Goal: Task Accomplishment & Management: Manage account settings

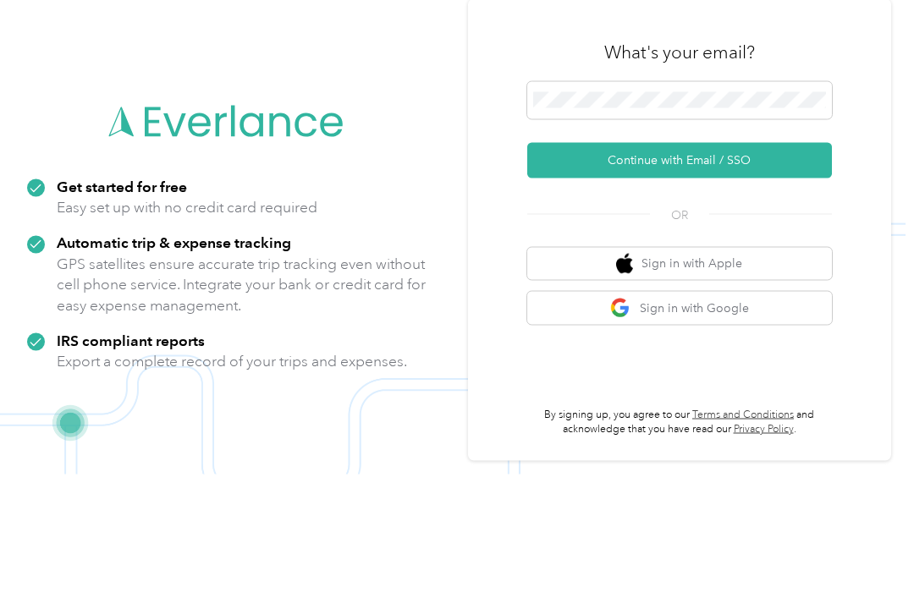
click at [768, 267] on button "Continue with Email / SSO" at bounding box center [679, 285] width 305 height 36
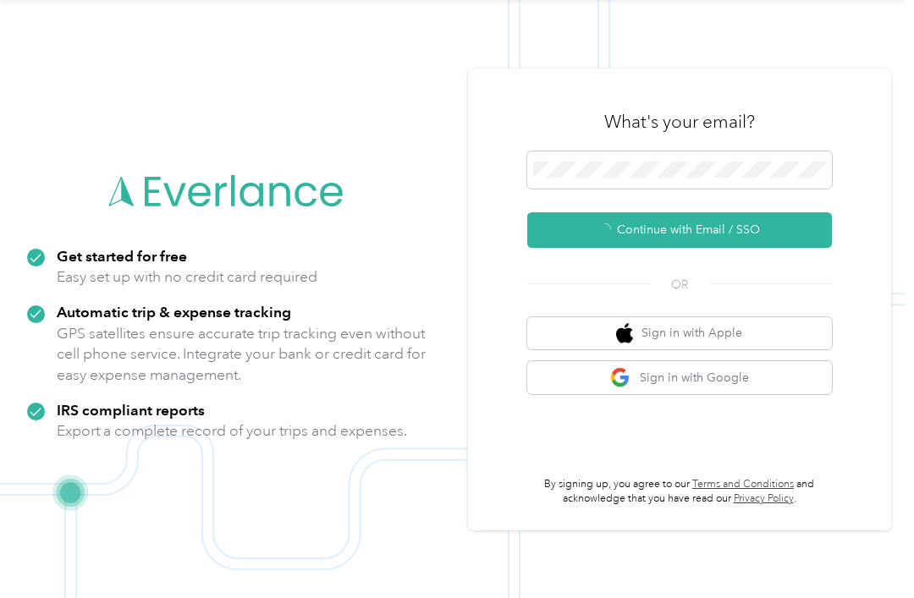
scroll to position [30, 0]
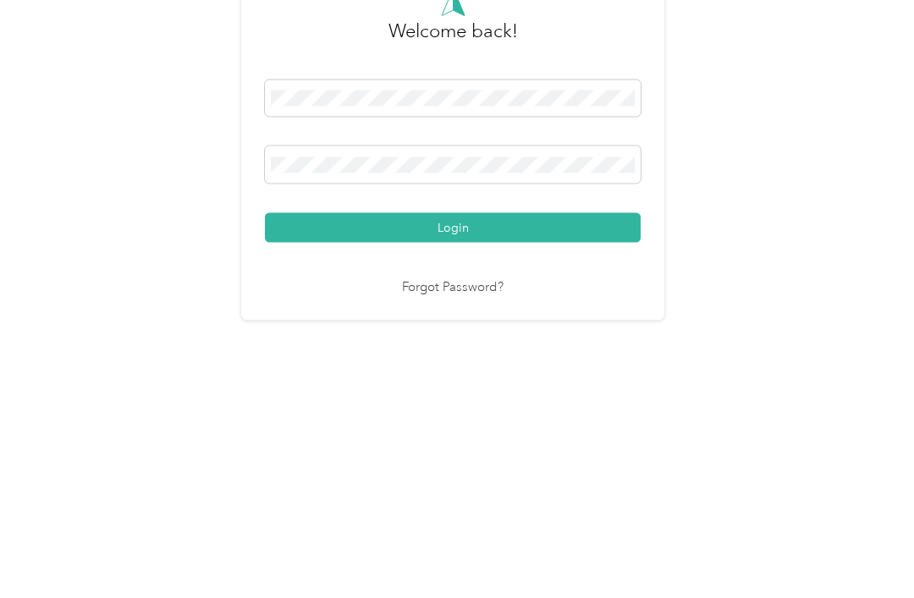
click at [457, 391] on button "Login" at bounding box center [453, 406] width 376 height 30
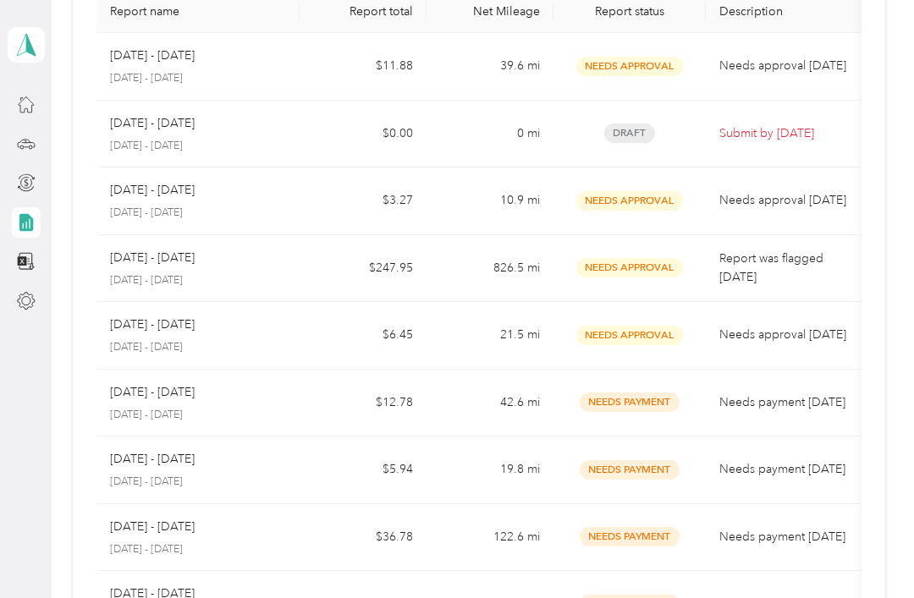
scroll to position [157, 0]
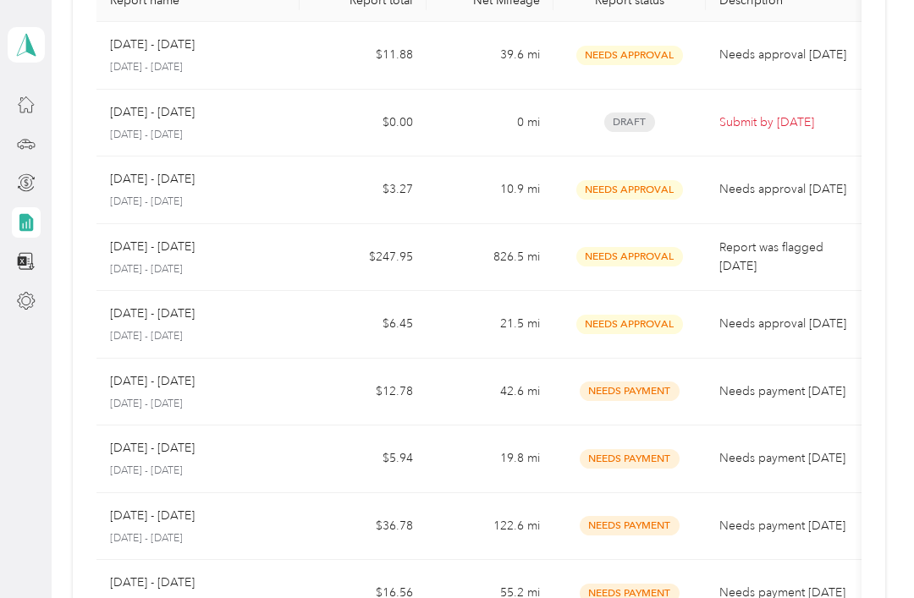
click at [781, 359] on td "Needs payment [DATE]" at bounding box center [790, 393] width 169 height 68
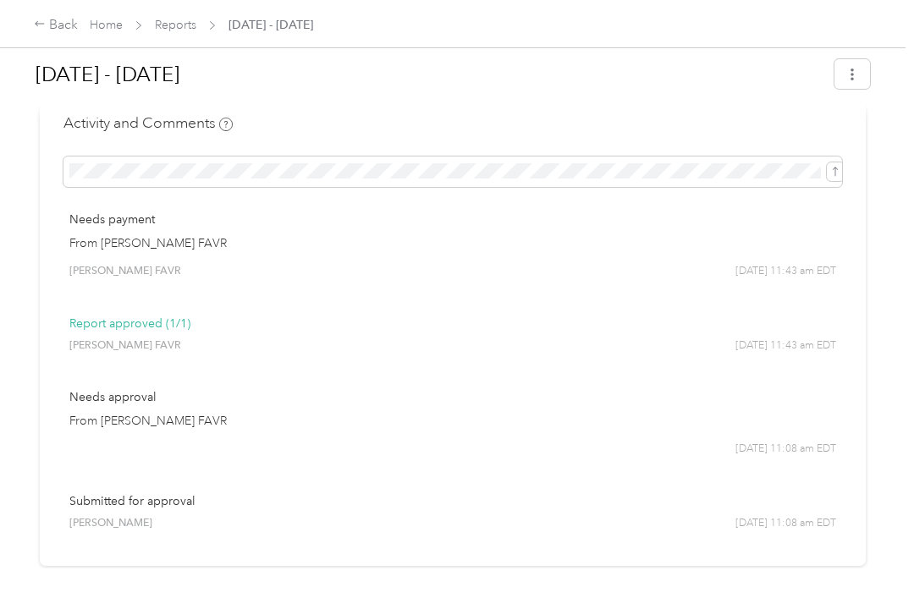
scroll to position [746, 0]
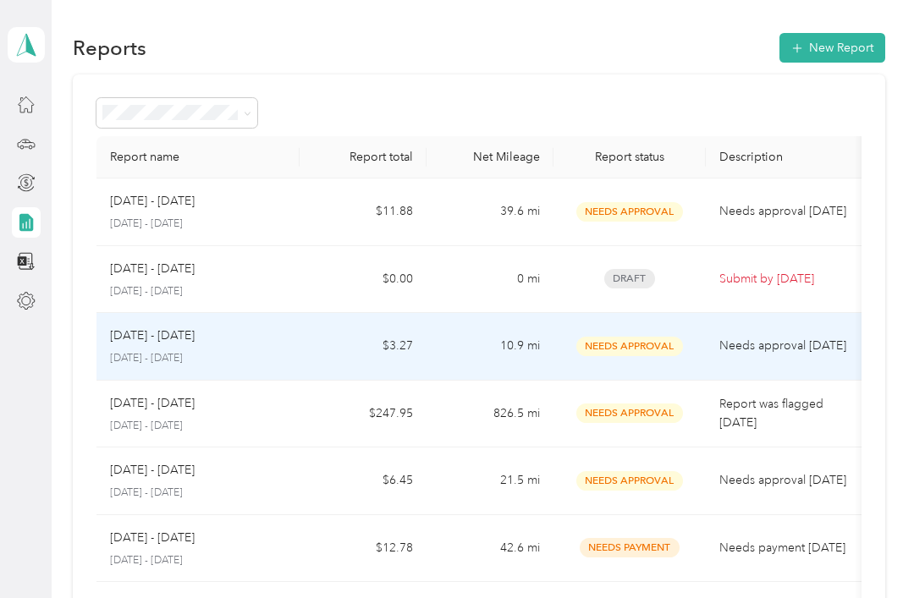
click at [714, 349] on td "Needs approval [DATE]" at bounding box center [790, 347] width 169 height 68
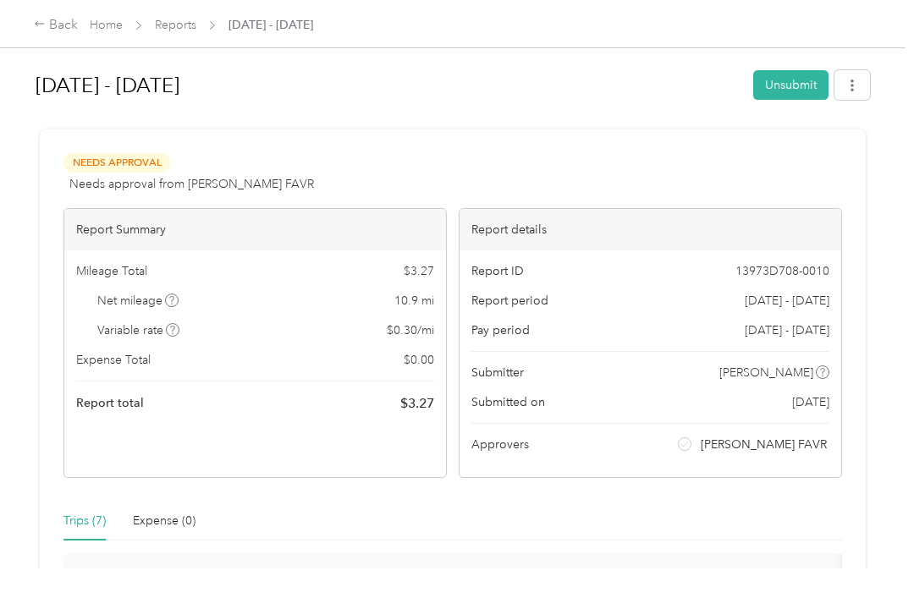
click at [858, 96] on button "button" at bounding box center [852, 85] width 36 height 30
click at [67, 30] on div "Back" at bounding box center [56, 25] width 44 height 20
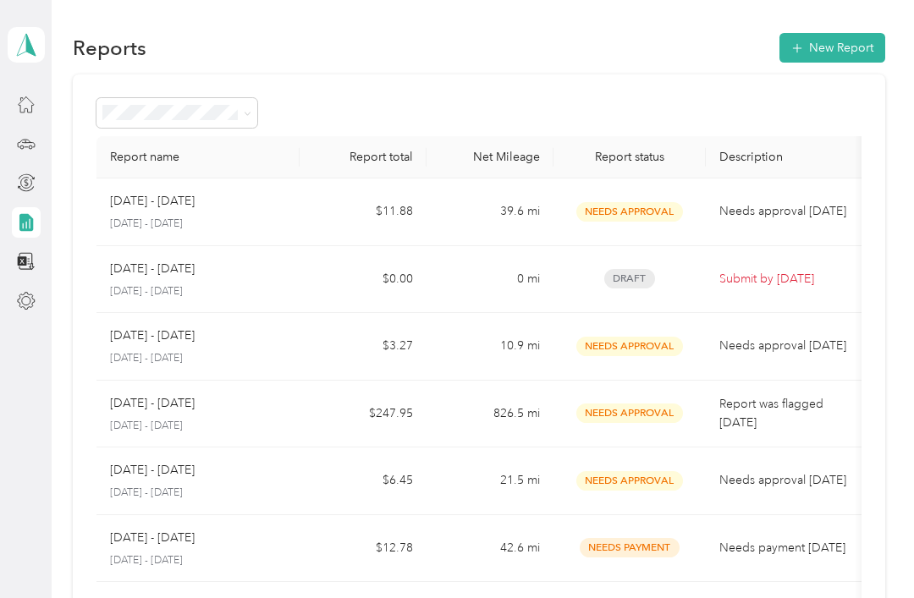
click at [33, 58] on span at bounding box center [26, 45] width 37 height 36
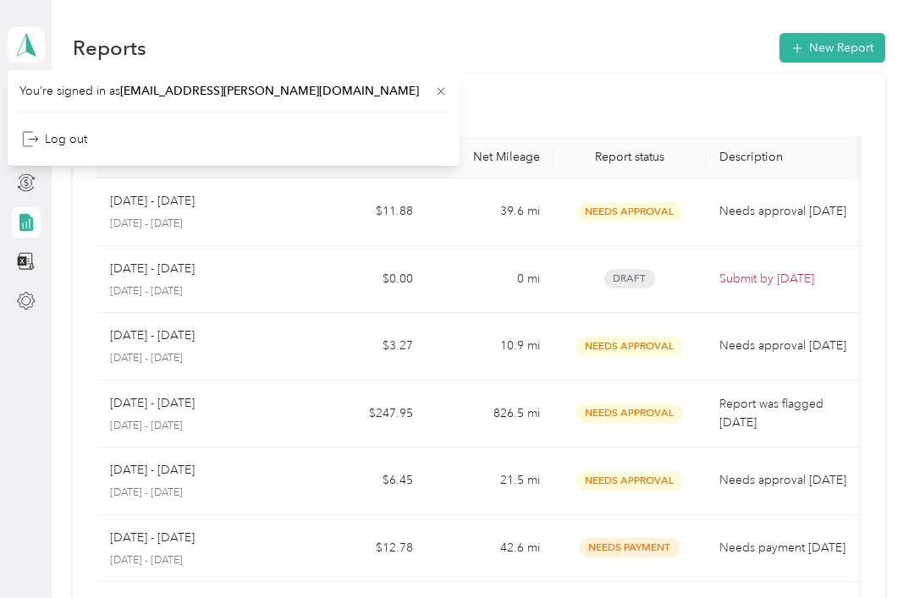
click at [885, 400] on div "Report name Report total Net Mileage Report status Description [DATE] - [DATE] …" at bounding box center [479, 498] width 812 height 849
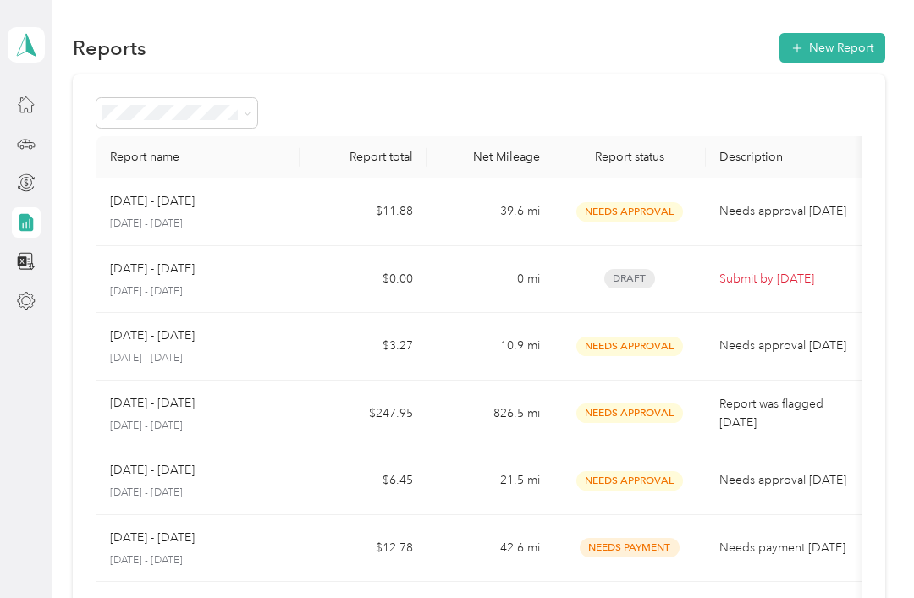
click at [30, 129] on div at bounding box center [26, 144] width 29 height 30
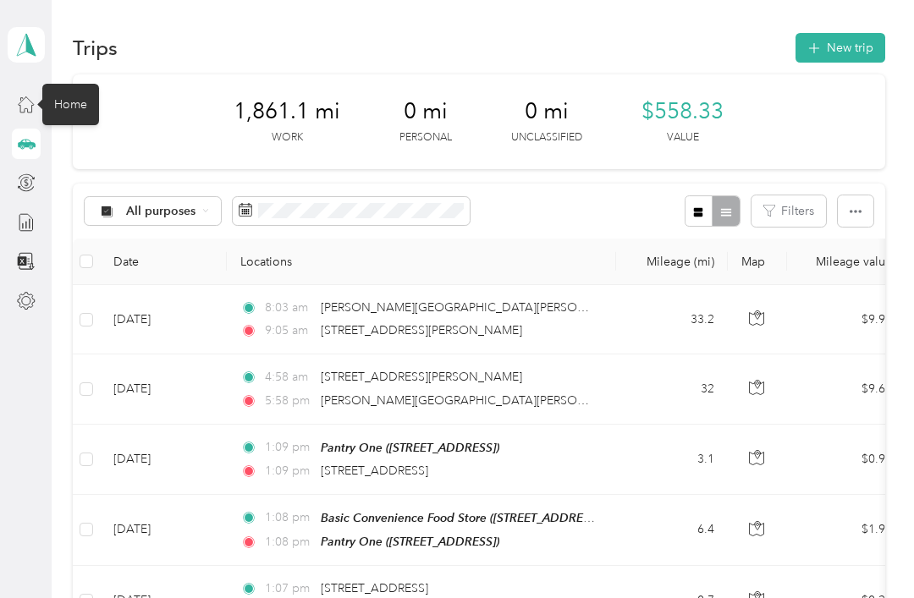
click at [24, 111] on icon at bounding box center [26, 104] width 19 height 19
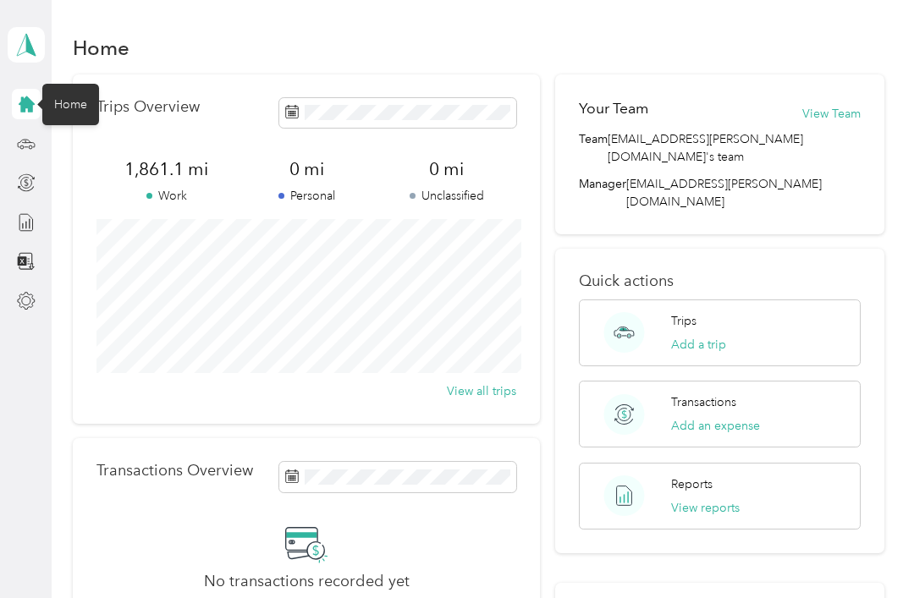
click at [701, 336] on button "Add a trip" at bounding box center [698, 345] width 55 height 18
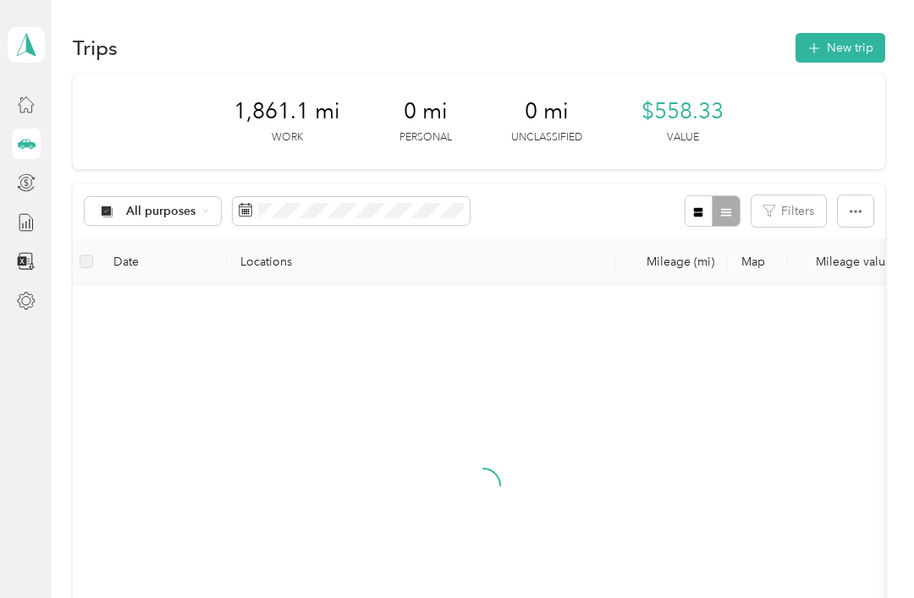
click at [870, 47] on button "New trip" at bounding box center [840, 48] width 90 height 30
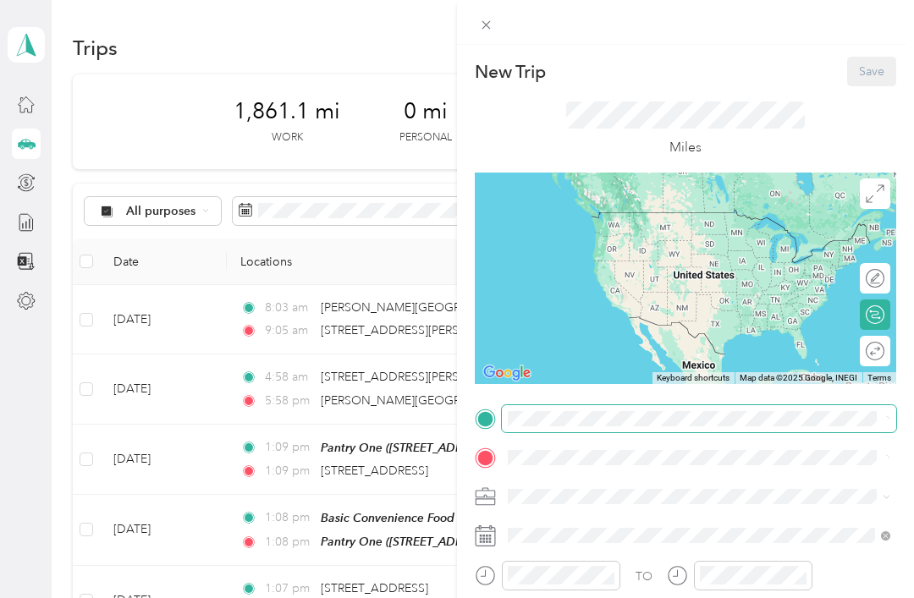
click at [675, 597] on div "New Trip Save This trip cannot be edited because it is either under review, app…" at bounding box center [452, 598] width 905 height 0
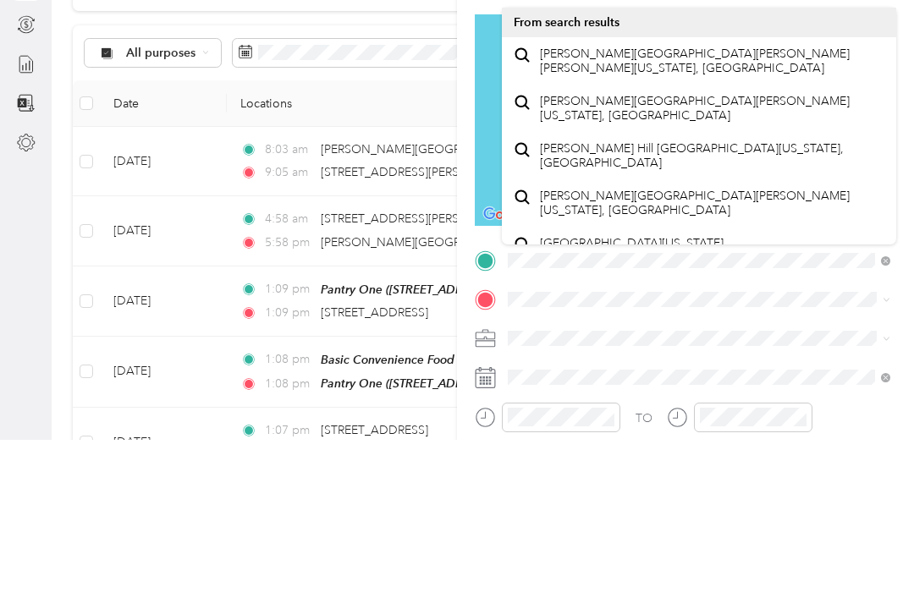
click at [795, 201] on div "[PERSON_NAME][GEOGRAPHIC_DATA][PERSON_NAME][PERSON_NAME][US_STATE], [GEOGRAPHIC…" at bounding box center [699, 219] width 371 height 36
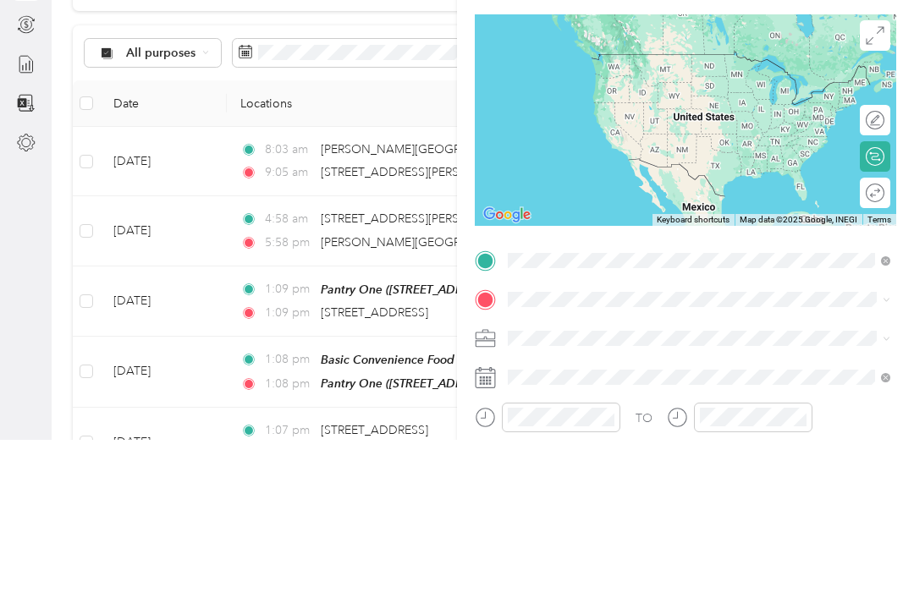
scroll to position [54, 0]
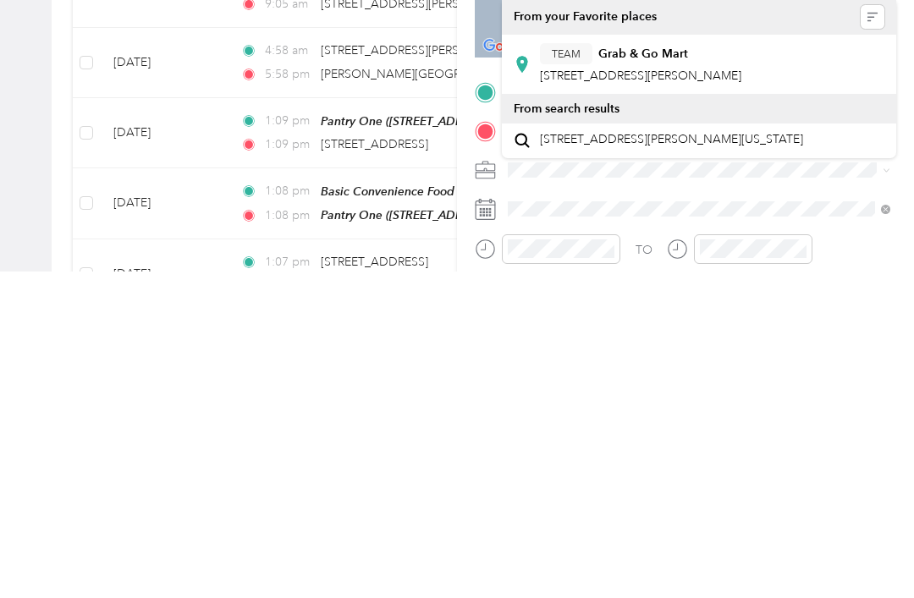
click at [801, 456] on div "[STREET_ADDRESS][PERSON_NAME][US_STATE]" at bounding box center [699, 467] width 371 height 23
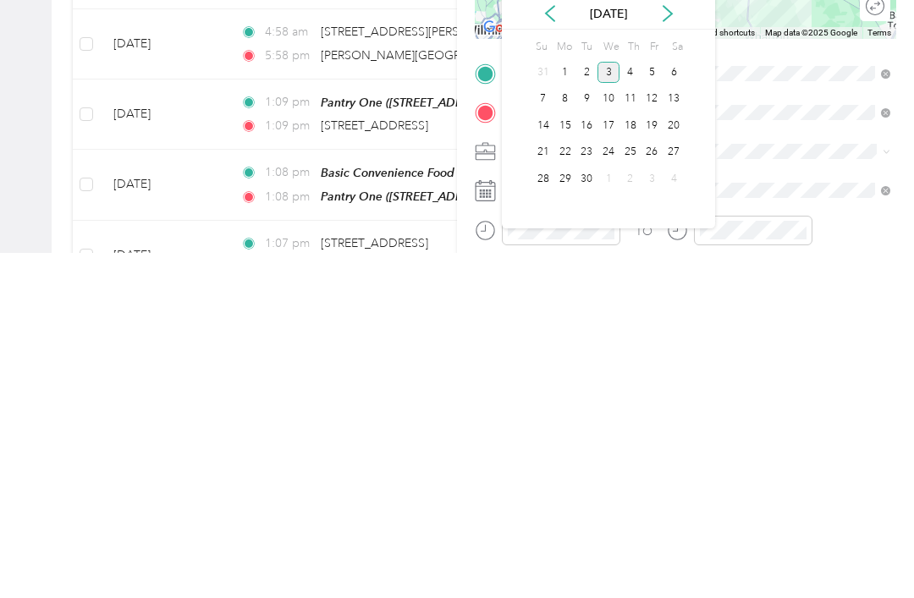
click at [613, 407] on div "3" at bounding box center [608, 417] width 22 height 21
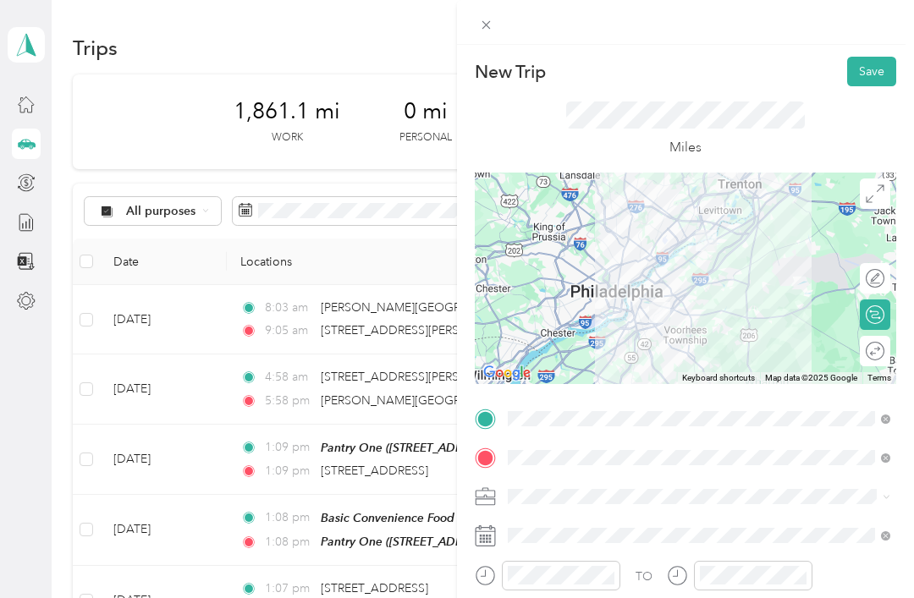
click at [619, 569] on div at bounding box center [561, 576] width 118 height 30
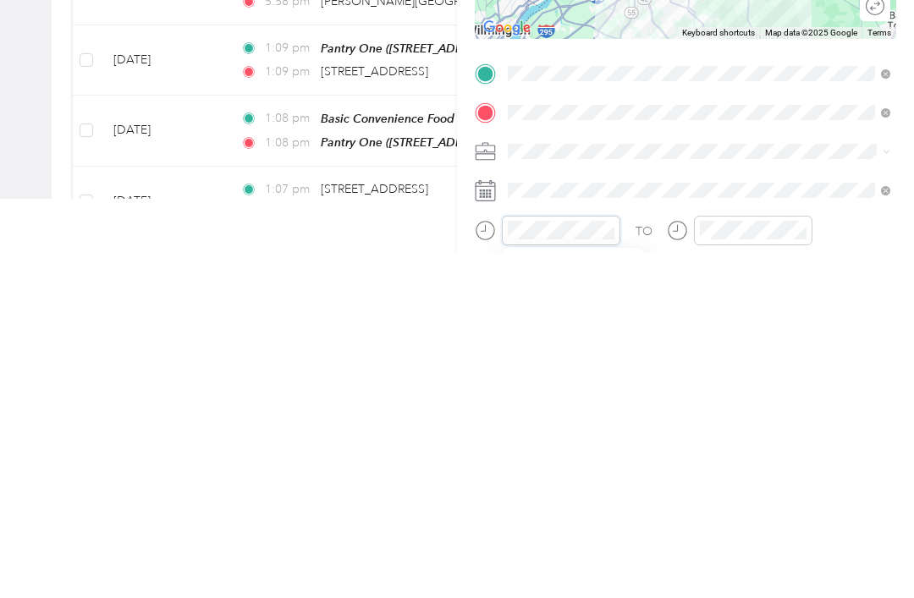
scroll to position [662, 0]
click at [612, 569] on icon "close-circle" at bounding box center [608, 575] width 12 height 12
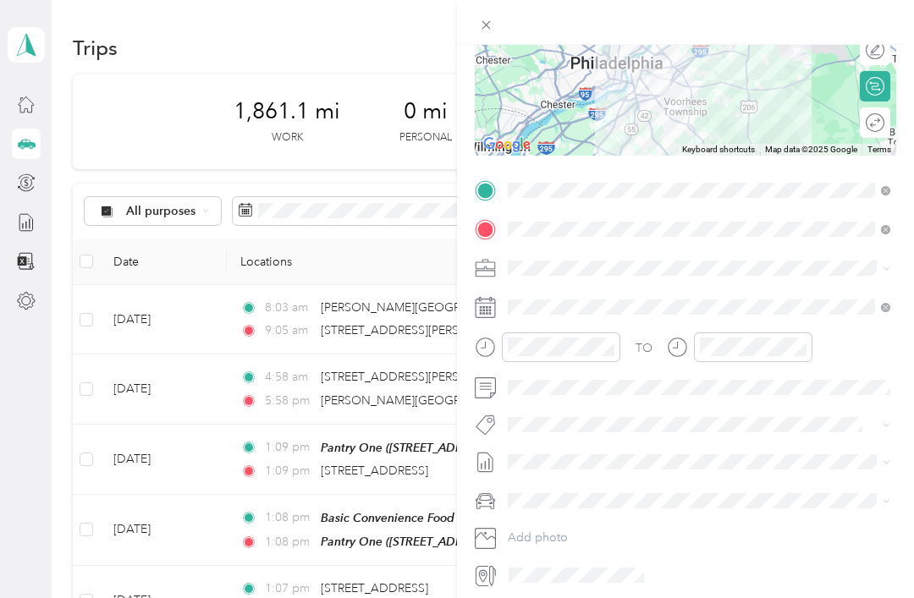
scroll to position [228, 0]
click at [800, 349] on icon "close-circle" at bounding box center [800, 348] width 12 height 12
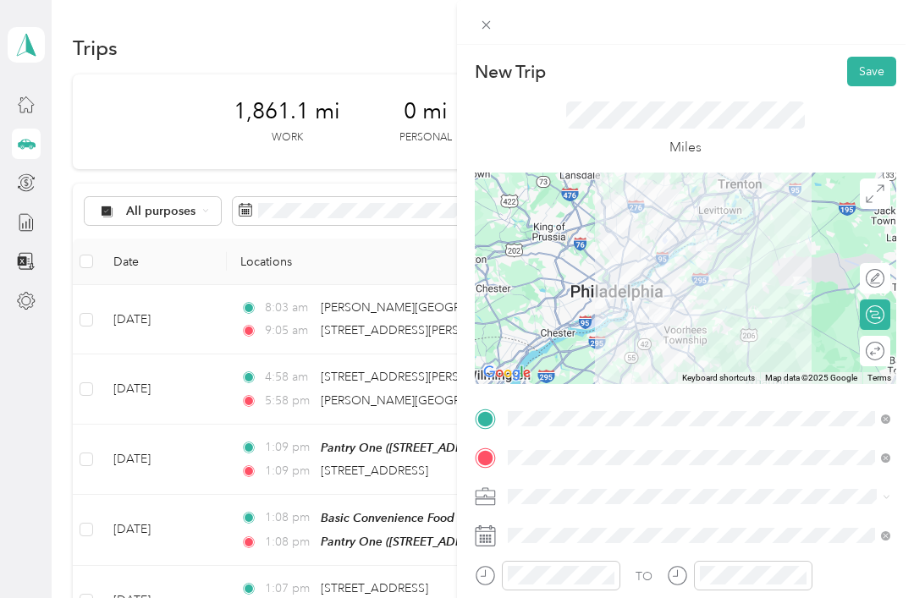
scroll to position [0, 0]
click at [877, 59] on button "Save" at bounding box center [871, 72] width 49 height 30
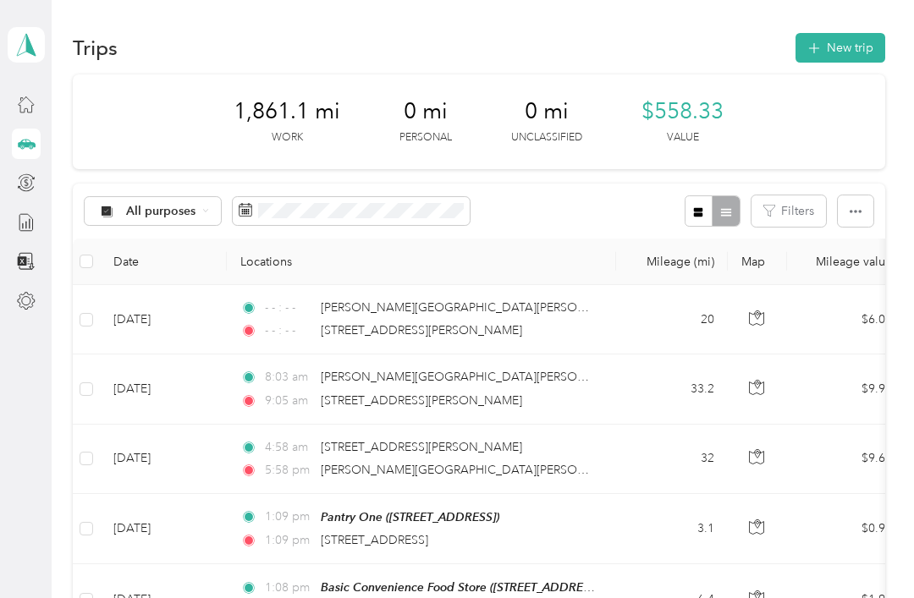
click at [816, 285] on td "$6.00" at bounding box center [846, 319] width 118 height 69
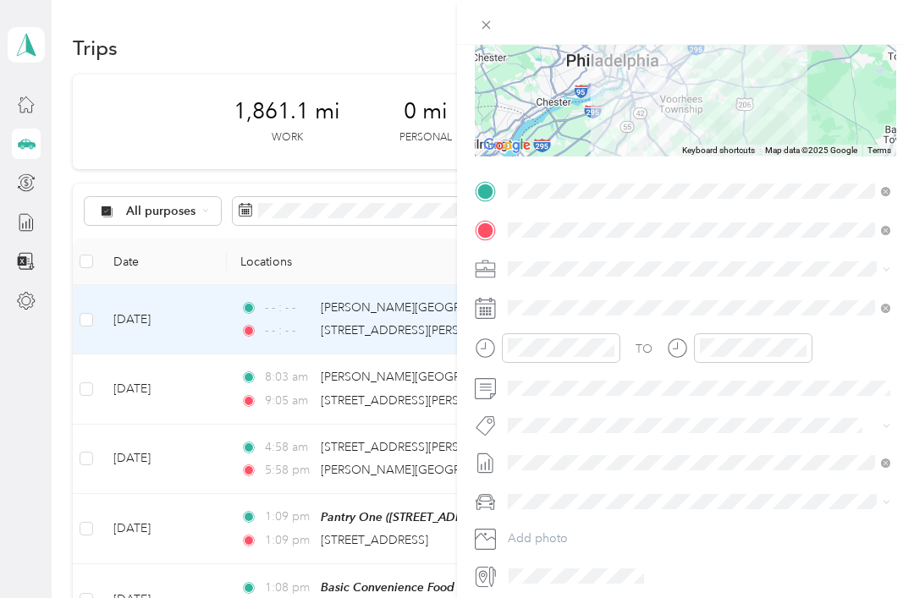
scroll to position [228, 0]
click at [149, 80] on div "Trip details Save This trip cannot be edited because it is either under review,…" at bounding box center [457, 299] width 914 height 598
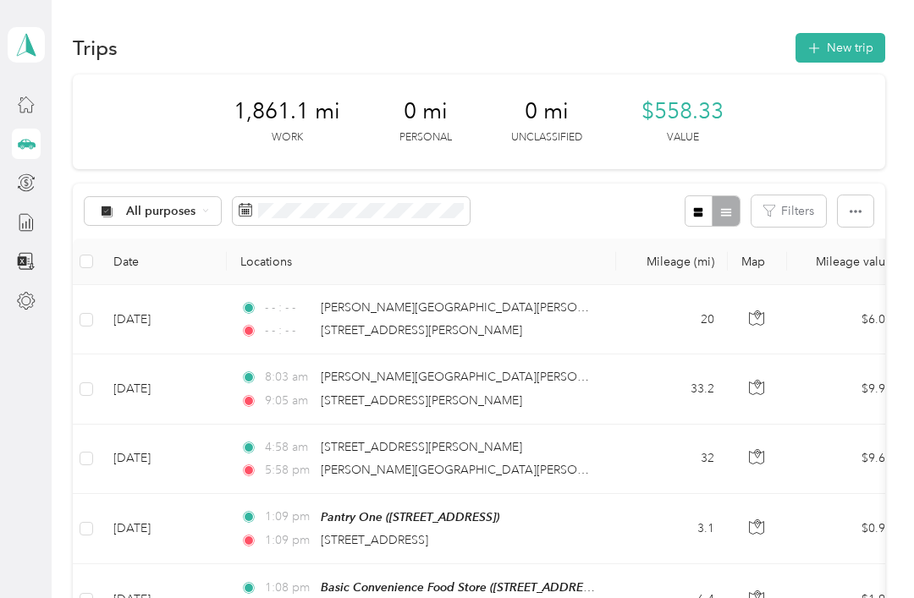
click at [865, 53] on button "New trip" at bounding box center [840, 48] width 90 height 30
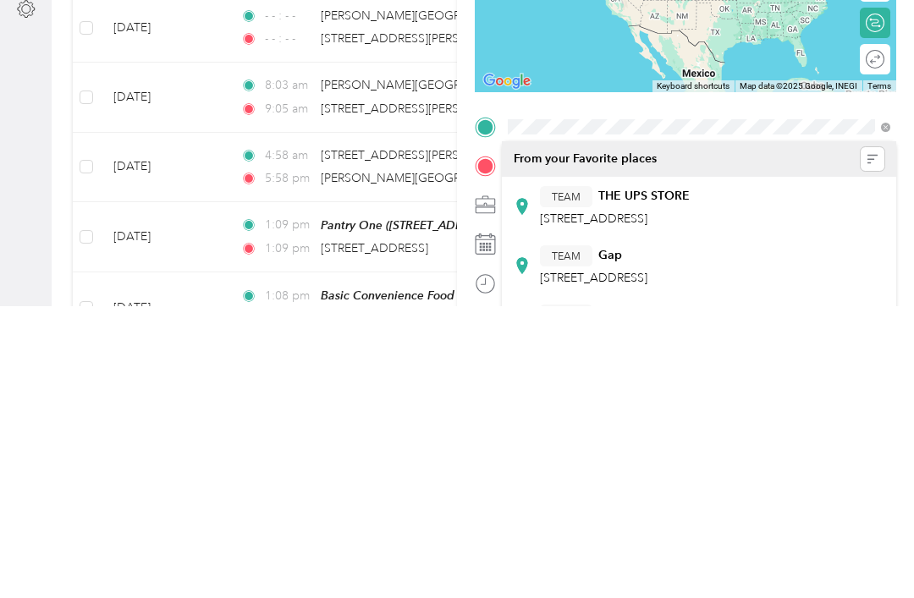
click at [570, 433] on li "From your Favorite places" at bounding box center [699, 451] width 394 height 36
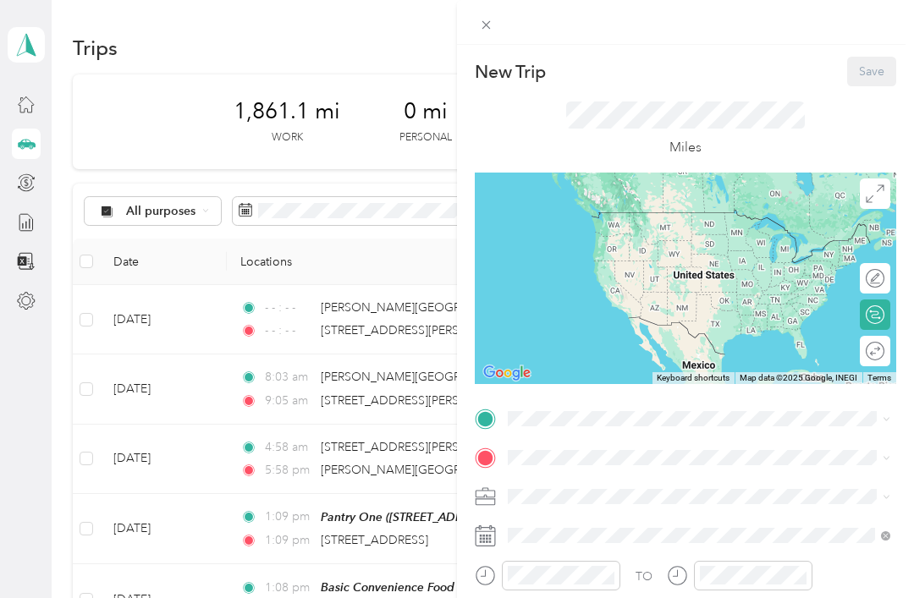
scroll to position [54, 0]
click at [670, 405] on span at bounding box center [699, 418] width 394 height 27
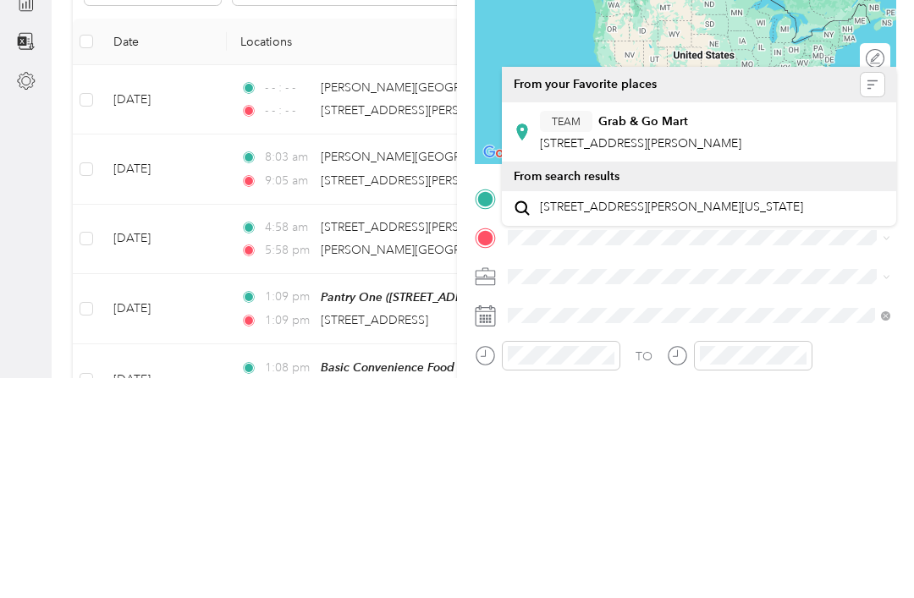
click at [768, 420] on span "[STREET_ADDRESS][PERSON_NAME][US_STATE]" at bounding box center [671, 427] width 263 height 15
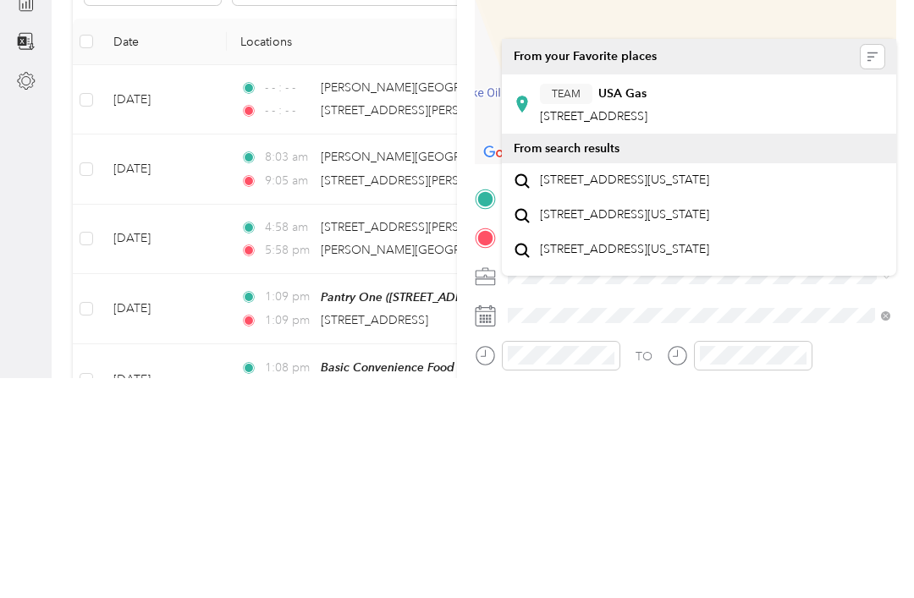
click at [819, 300] on div "TEAM USA Gas [GEOGRAPHIC_DATA], [GEOGRAPHIC_DATA], [GEOGRAPHIC_DATA]" at bounding box center [699, 323] width 371 height 47
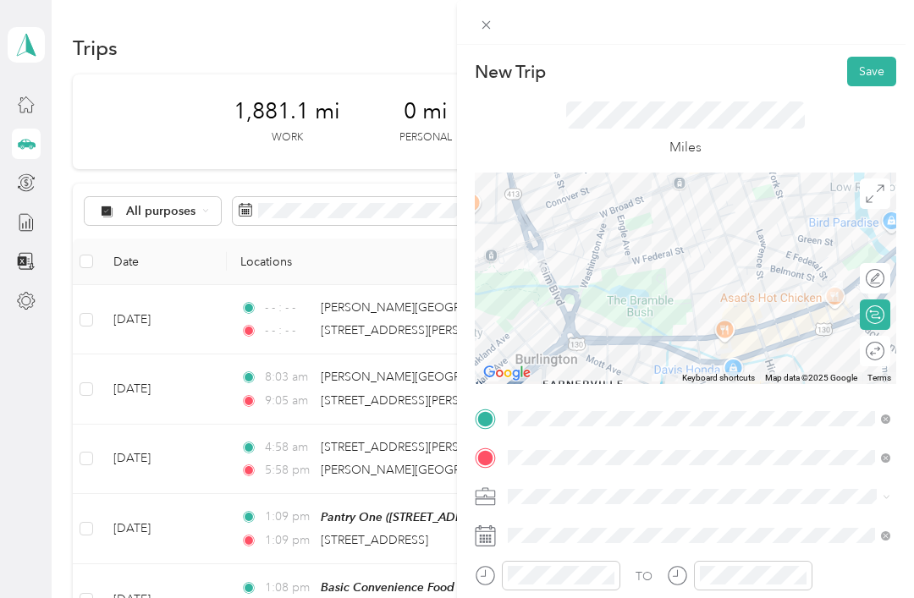
click at [789, 336] on div at bounding box center [685, 279] width 421 height 212
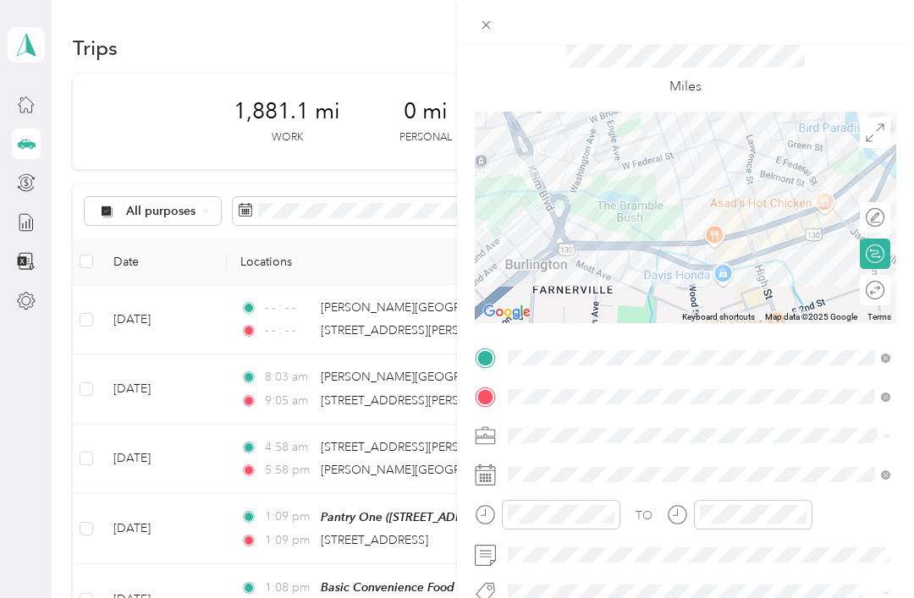
scroll to position [181, 0]
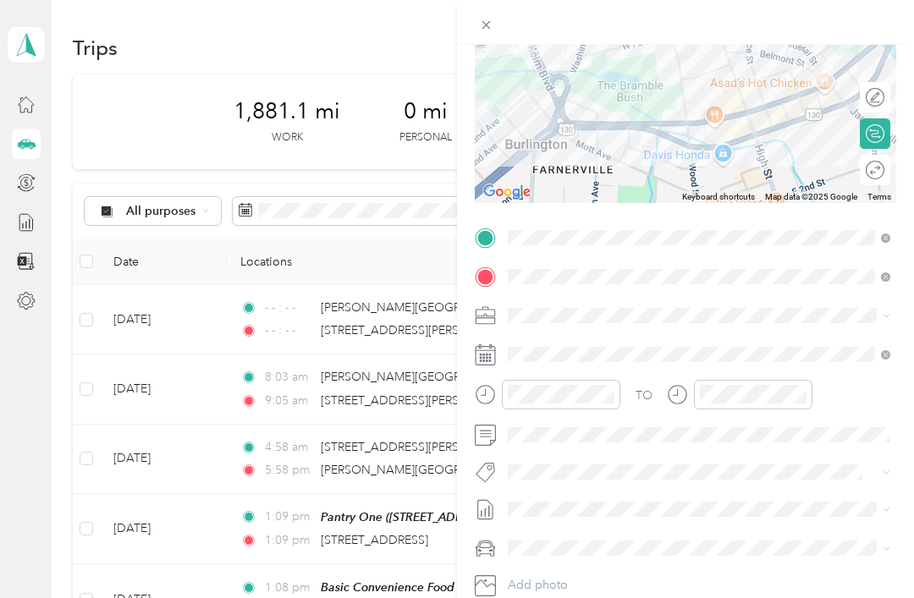
click at [611, 390] on icon "close-circle" at bounding box center [608, 394] width 12 height 12
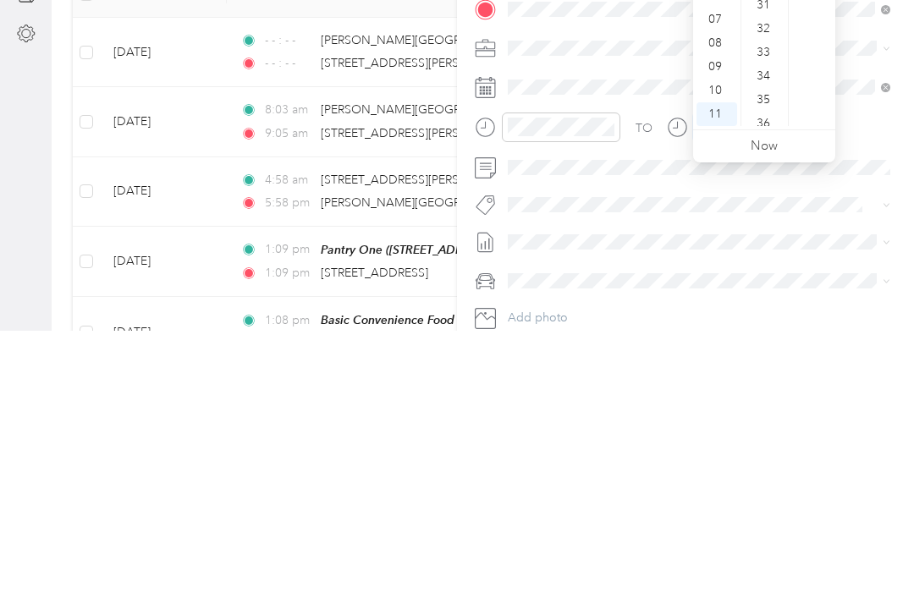
scroll to position [685, 0]
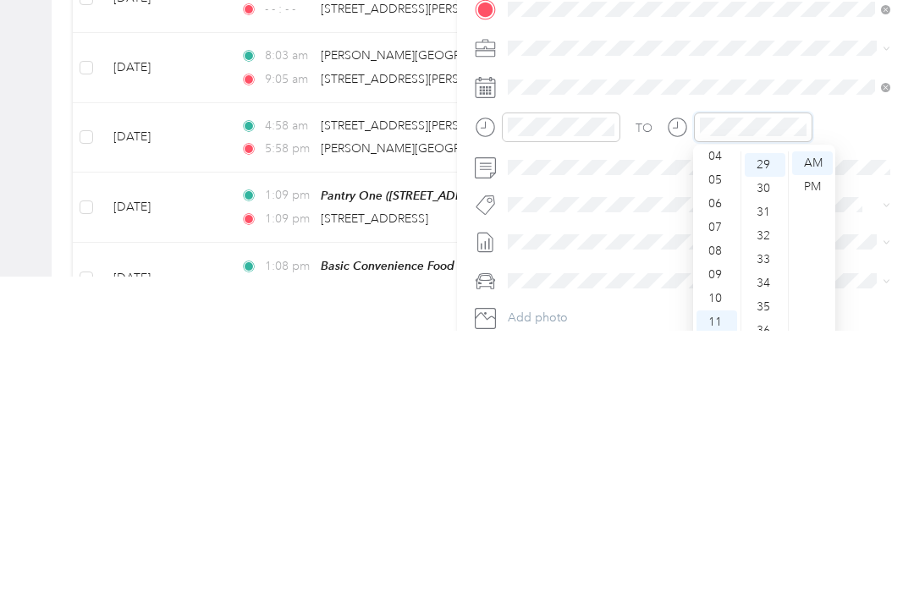
click at [805, 388] on icon "close-circle" at bounding box center [800, 394] width 12 height 12
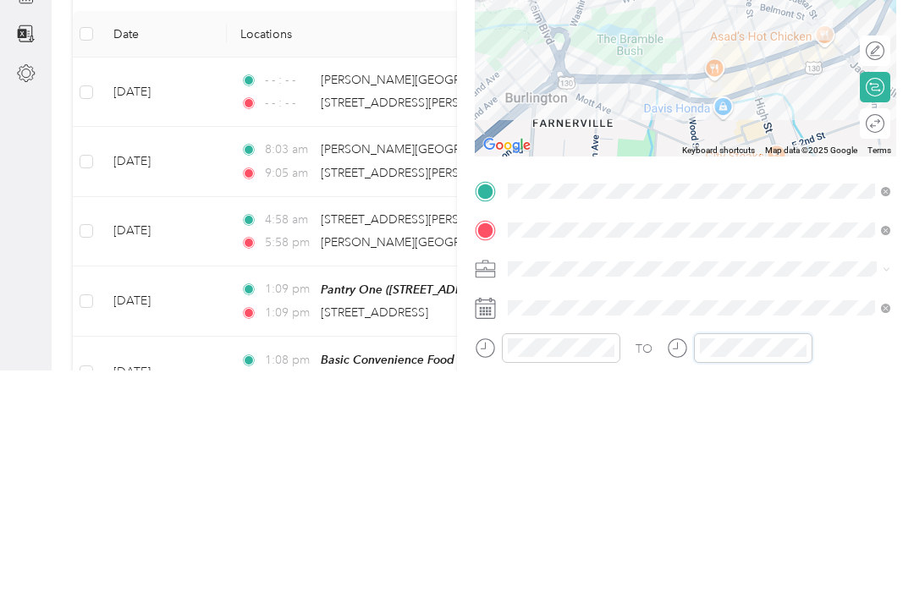
scroll to position [0, 0]
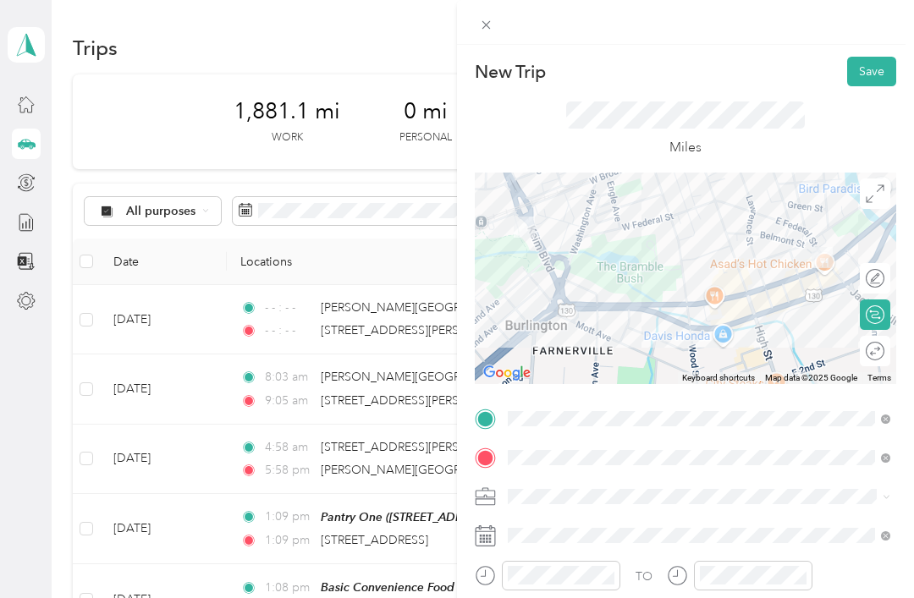
click at [873, 58] on button "Save" at bounding box center [871, 72] width 49 height 30
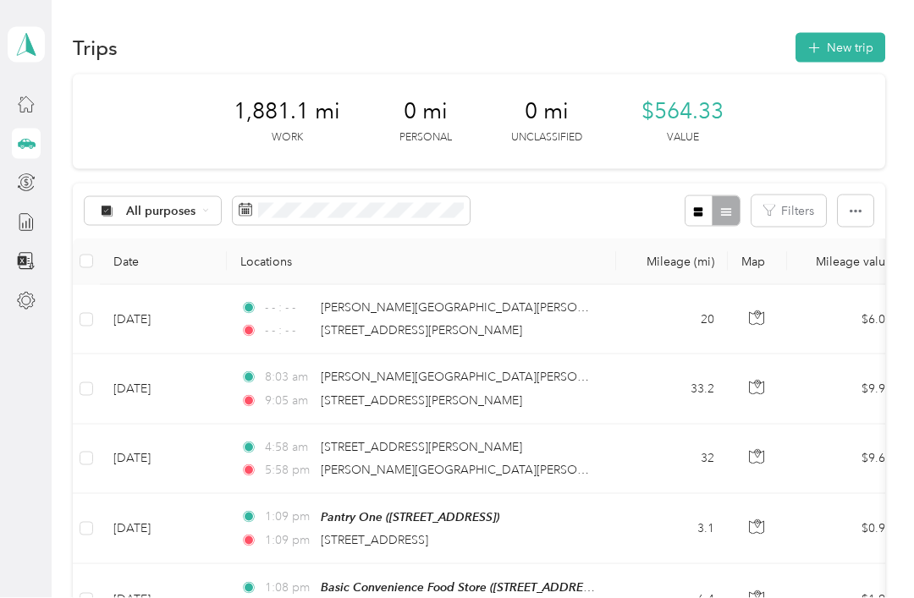
click at [871, 33] on button "New trip" at bounding box center [840, 48] width 90 height 30
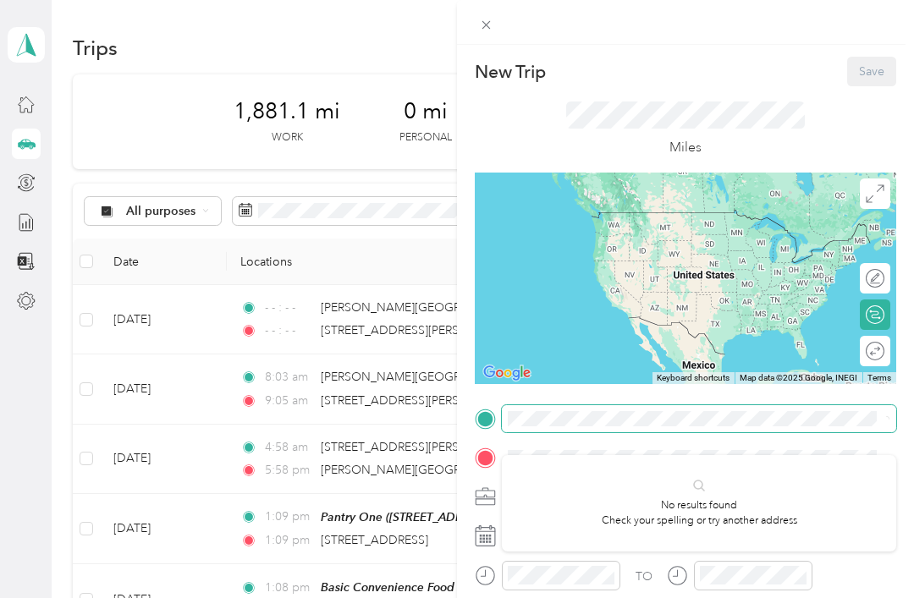
scroll to position [30, 0]
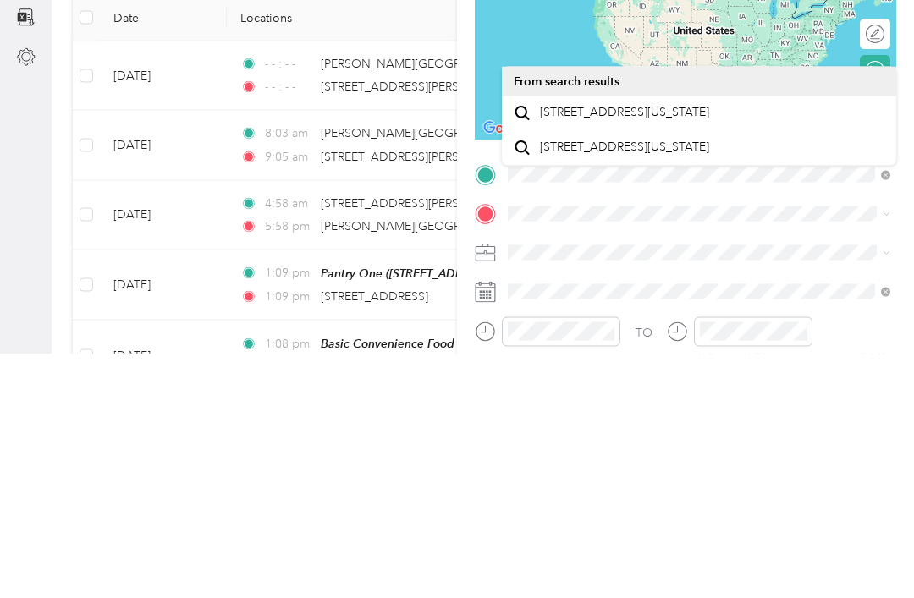
click at [796, 346] on div "[STREET_ADDRESS][US_STATE]" at bounding box center [699, 357] width 371 height 23
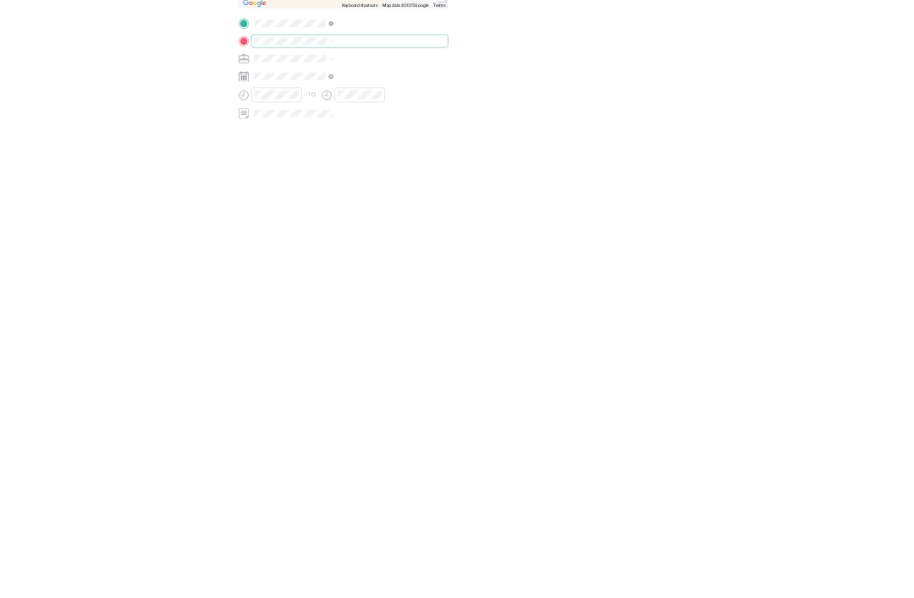
scroll to position [54, 0]
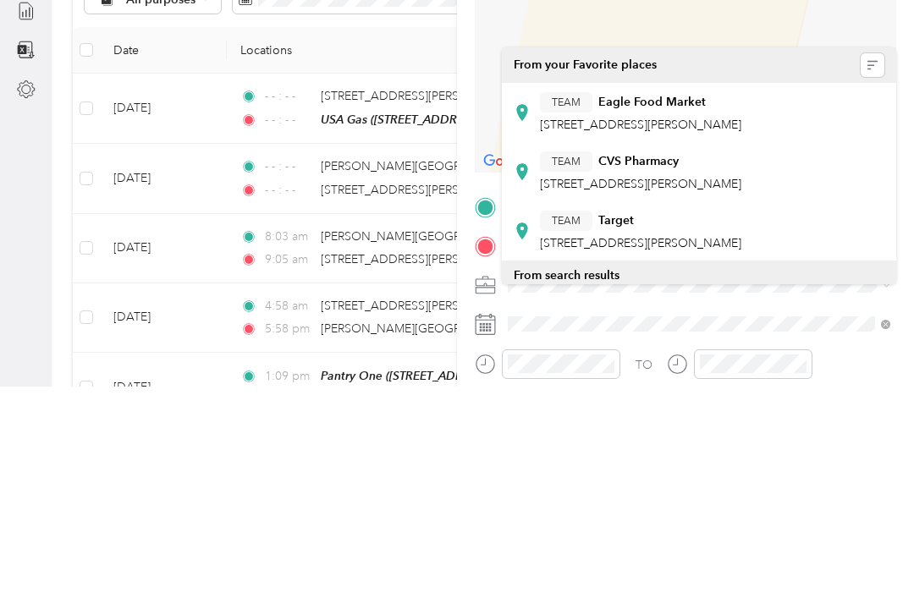
click at [741, 329] on span "[STREET_ADDRESS][PERSON_NAME]" at bounding box center [640, 336] width 201 height 14
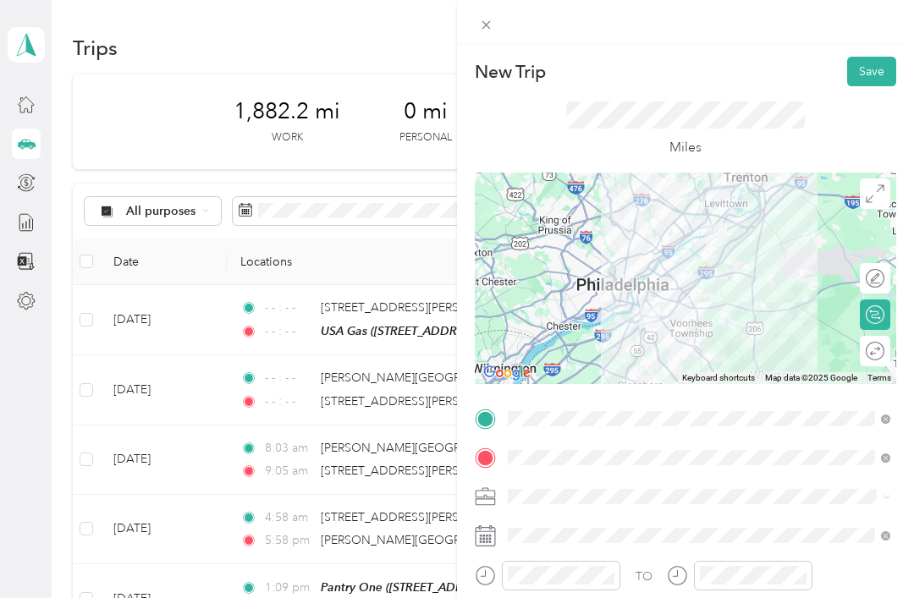
click at [717, 249] on img at bounding box center [716, 234] width 35 height 35
click at [726, 250] on img at bounding box center [716, 234] width 35 height 35
click at [727, 248] on img at bounding box center [716, 234] width 35 height 35
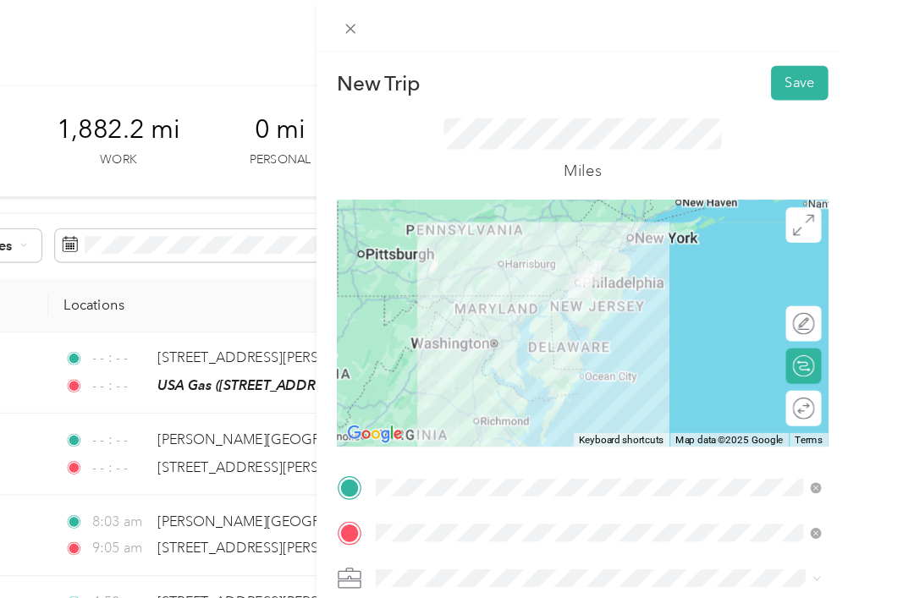
scroll to position [37, 0]
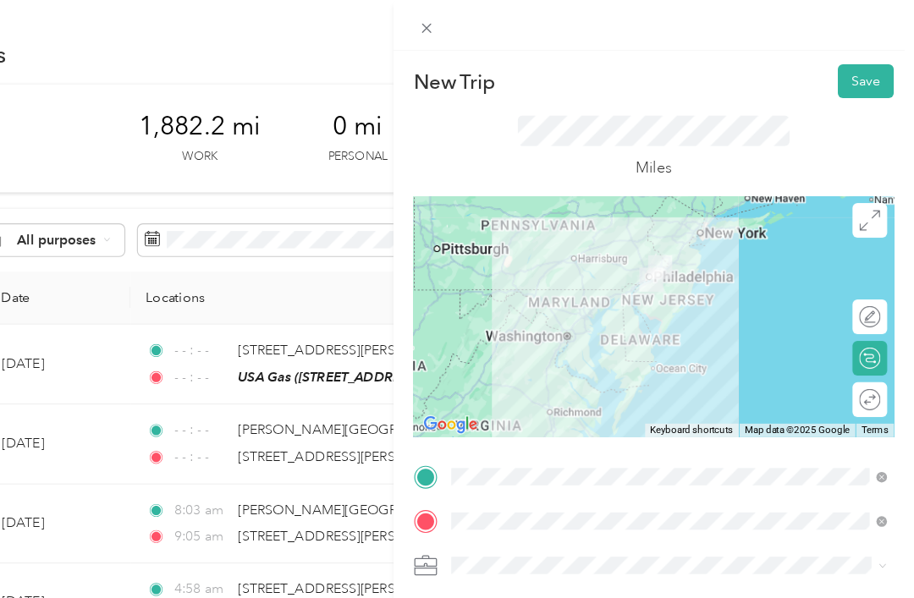
click at [866, 196] on icon at bounding box center [875, 193] width 19 height 19
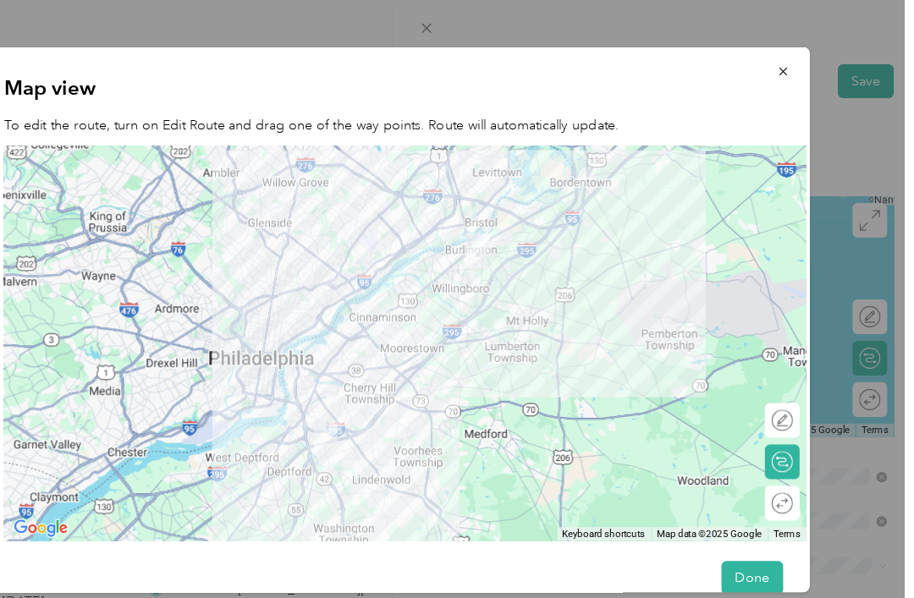
click at [447, 262] on div at bounding box center [467, 301] width 704 height 347
click at [793, 58] on icon "button" at bounding box center [799, 63] width 12 height 12
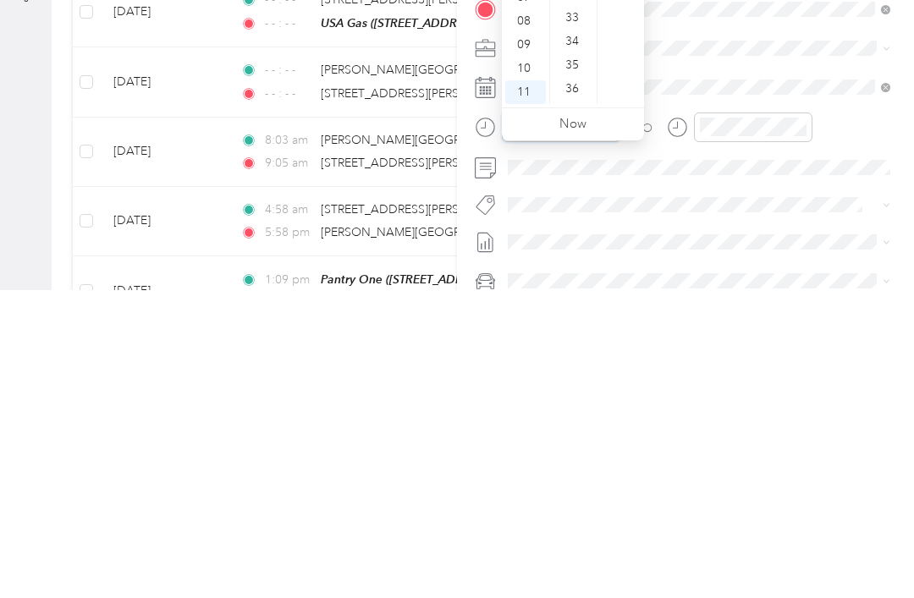
scroll to position [709, 0]
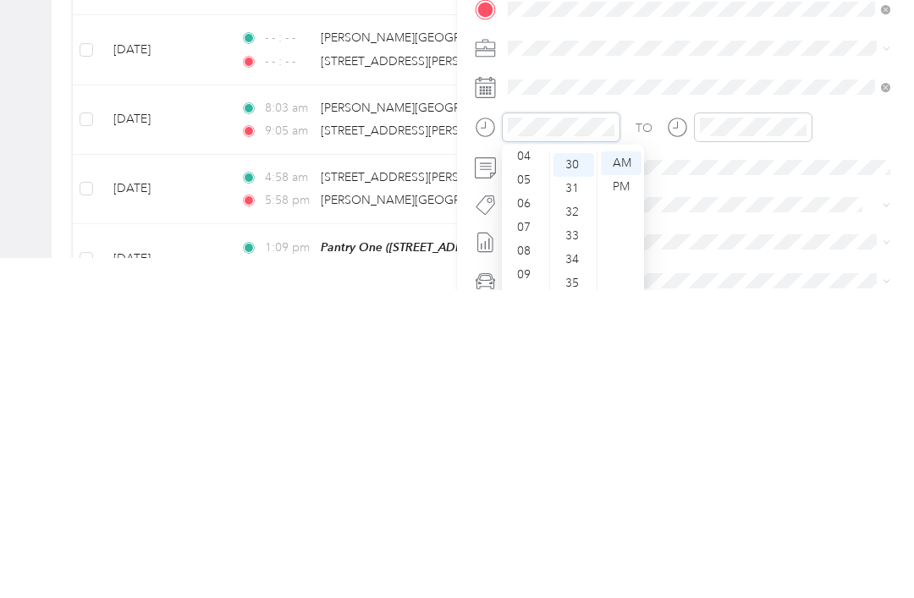
click at [604, 429] on icon "close-circle" at bounding box center [608, 435] width 12 height 12
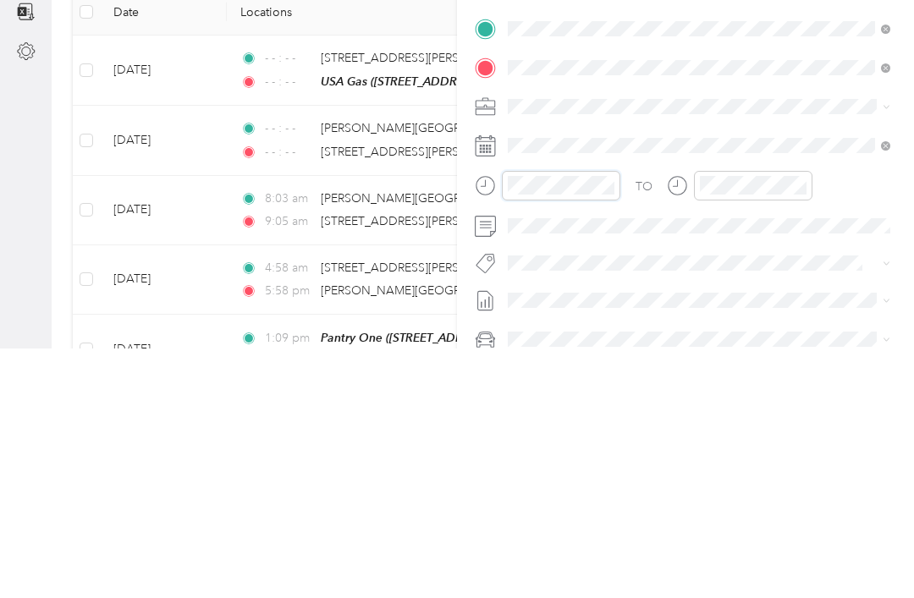
click at [800, 429] on icon "close-circle" at bounding box center [800, 435] width 12 height 12
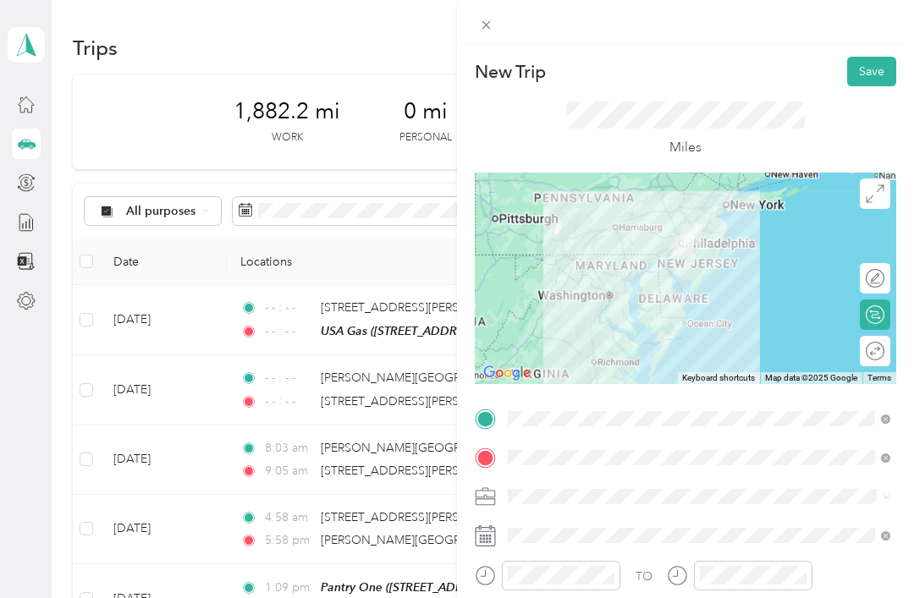
scroll to position [0, 0]
click at [877, 63] on button "Save" at bounding box center [871, 72] width 49 height 30
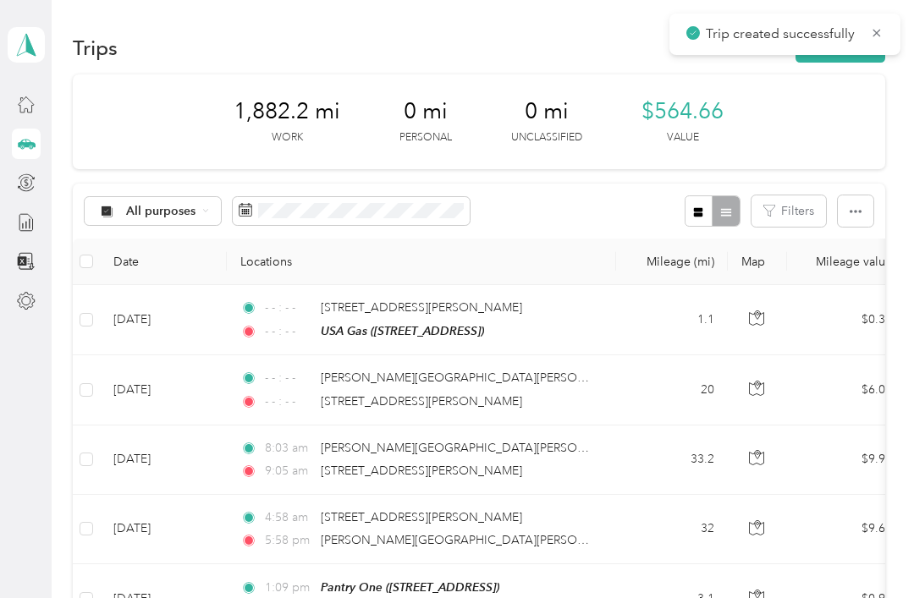
click at [883, 25] on icon at bounding box center [877, 32] width 14 height 15
click at [866, 43] on button "New trip" at bounding box center [840, 48] width 90 height 30
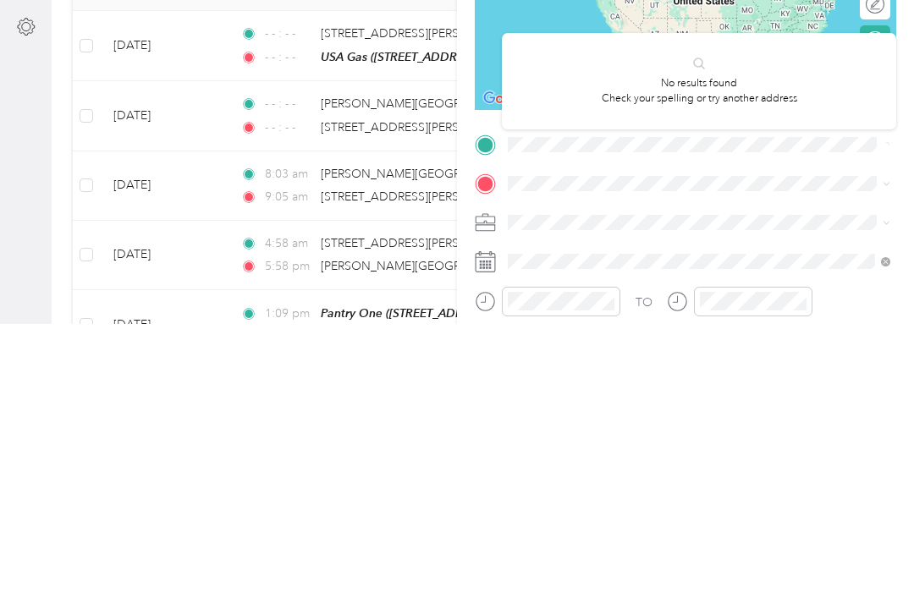
click at [780, 405] on span at bounding box center [699, 418] width 394 height 27
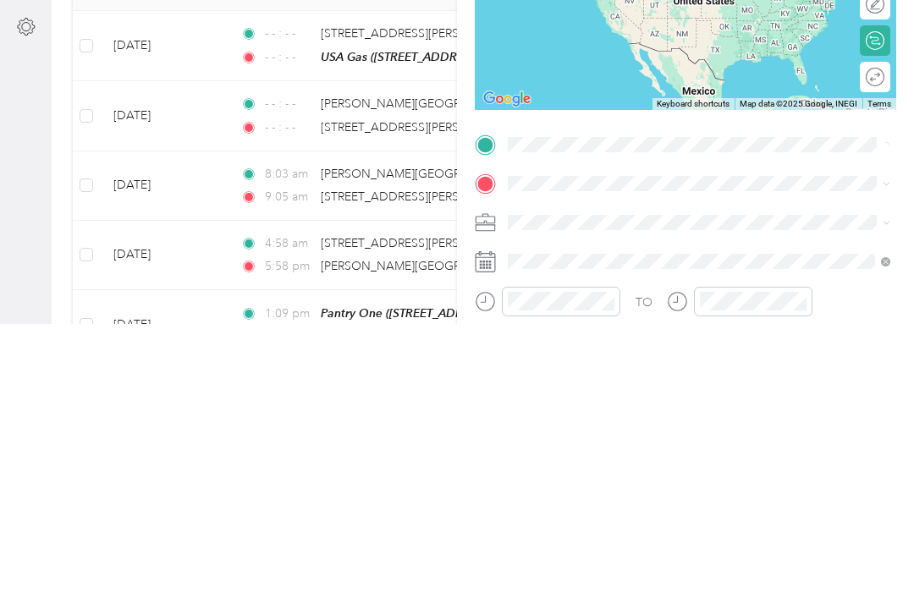
scroll to position [54, 0]
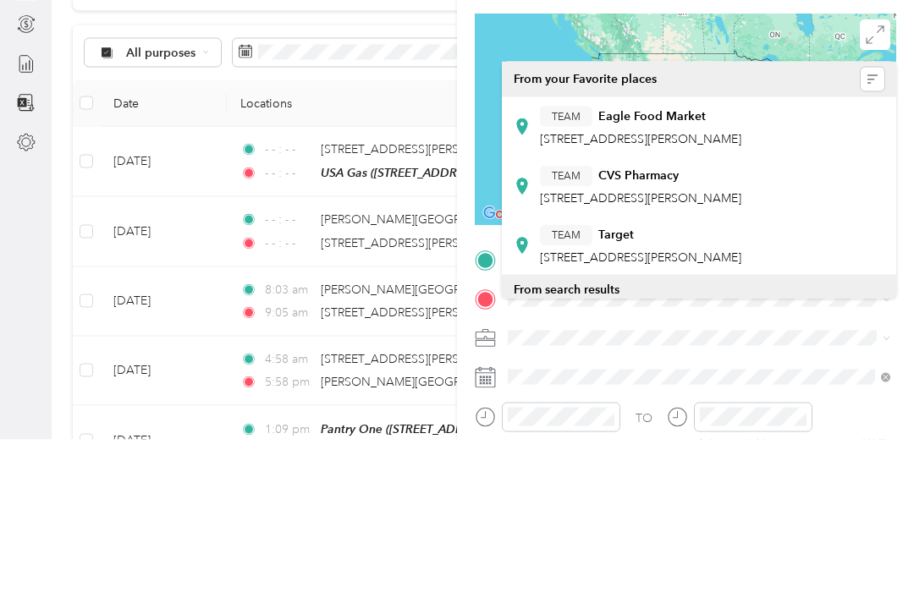
click at [822, 261] on div "TEAM Eagle Food Market [STREET_ADDRESS][PERSON_NAME]" at bounding box center [699, 284] width 371 height 47
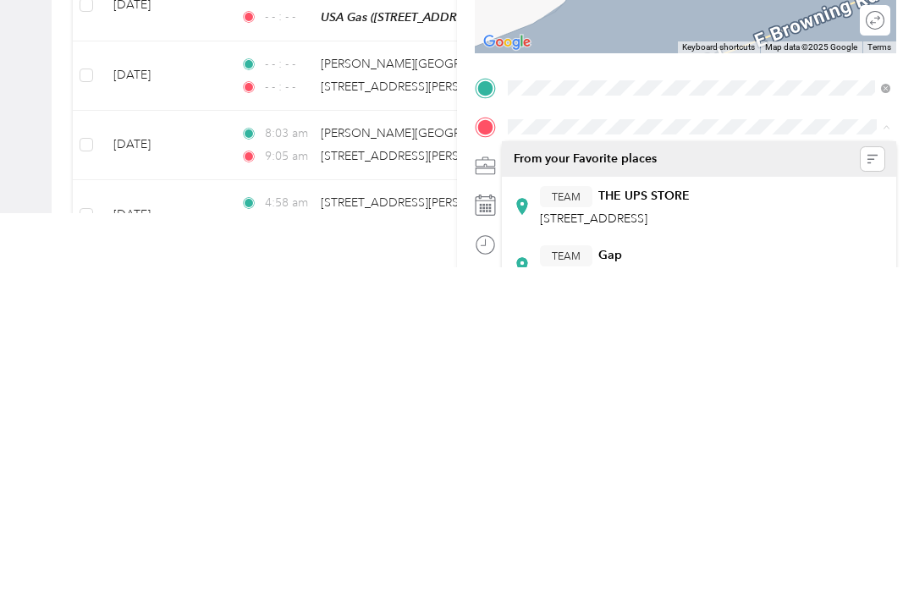
click at [527, 444] on span at bounding box center [699, 457] width 394 height 27
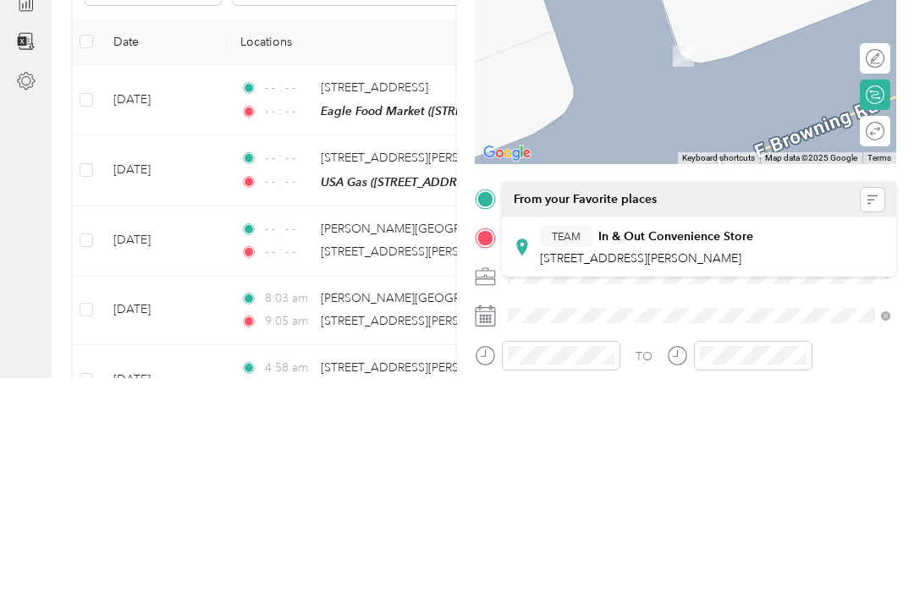
click at [741, 471] on span "[STREET_ADDRESS][PERSON_NAME]" at bounding box center [640, 478] width 201 height 14
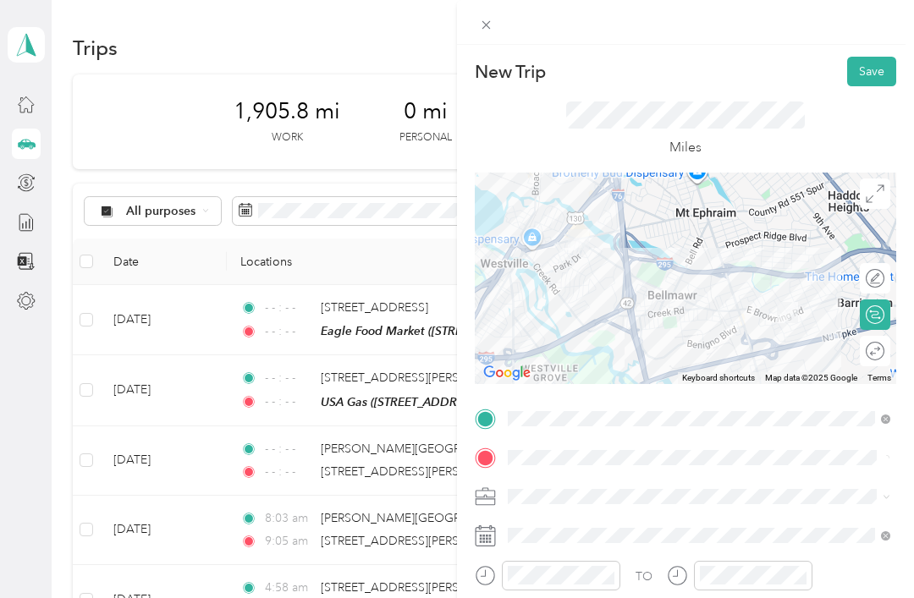
click at [780, 261] on div at bounding box center [685, 279] width 421 height 212
click at [726, 289] on div at bounding box center [685, 279] width 421 height 212
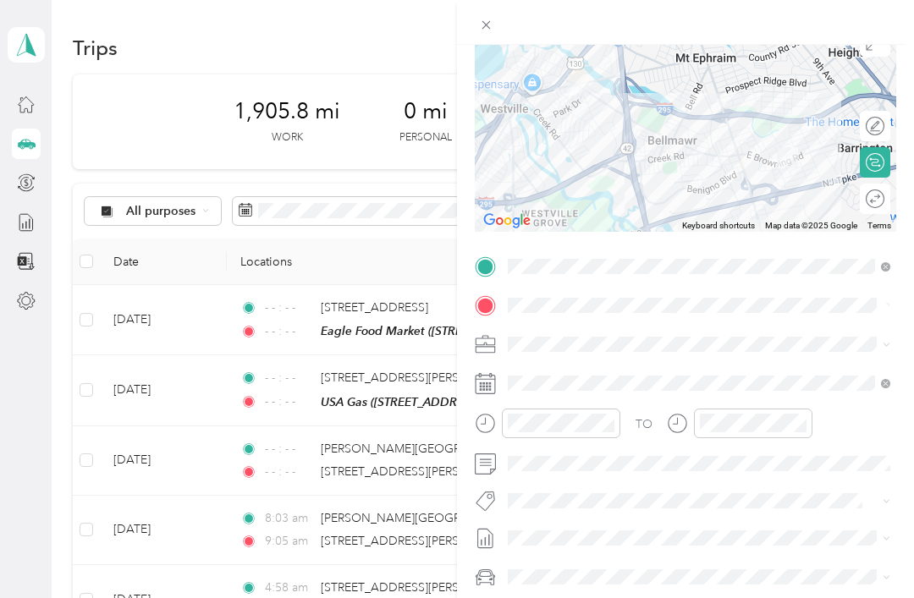
scroll to position [157, 0]
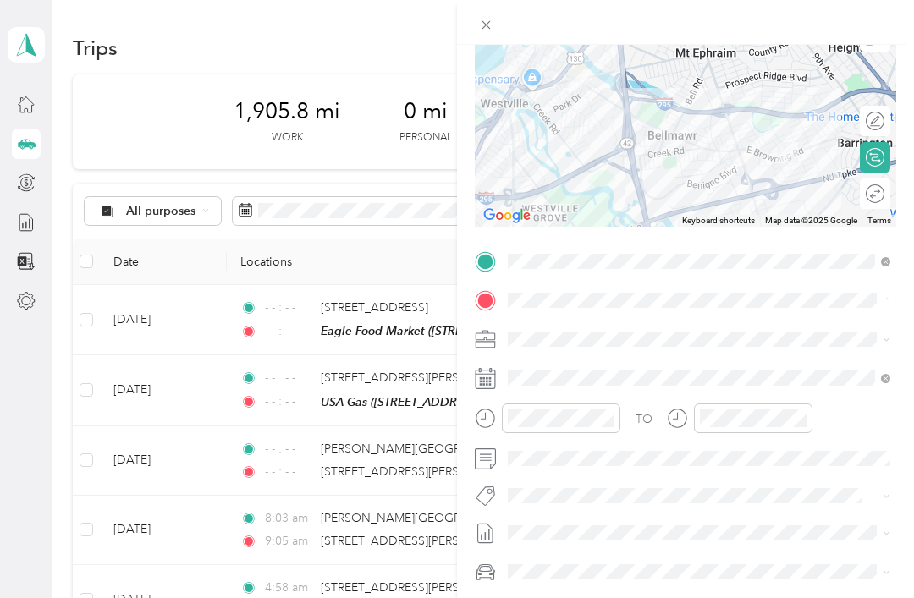
click at [607, 419] on icon "close-circle" at bounding box center [608, 418] width 12 height 12
click at [799, 419] on icon "close-circle" at bounding box center [800, 418] width 12 height 12
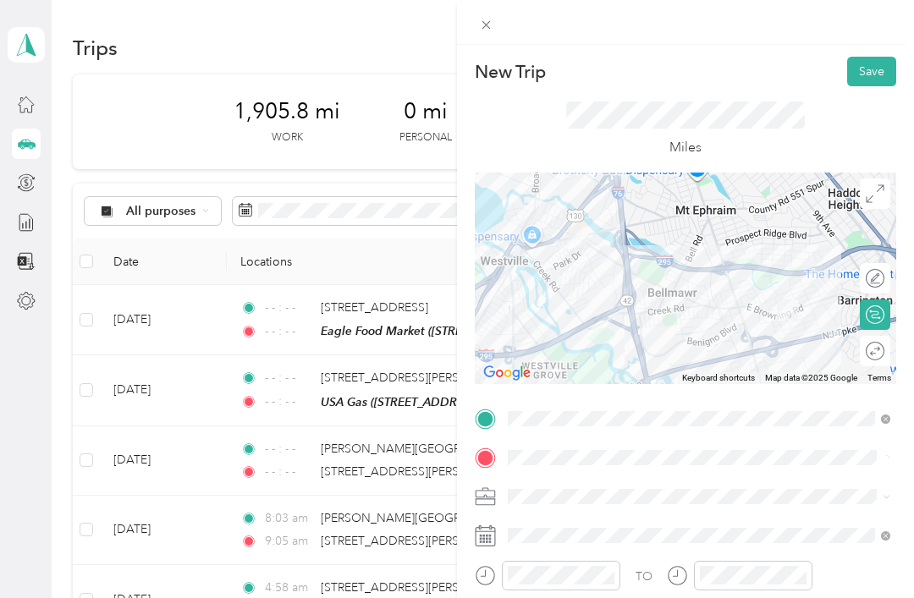
scroll to position [0, 0]
click at [871, 71] on button "Save" at bounding box center [871, 72] width 49 height 30
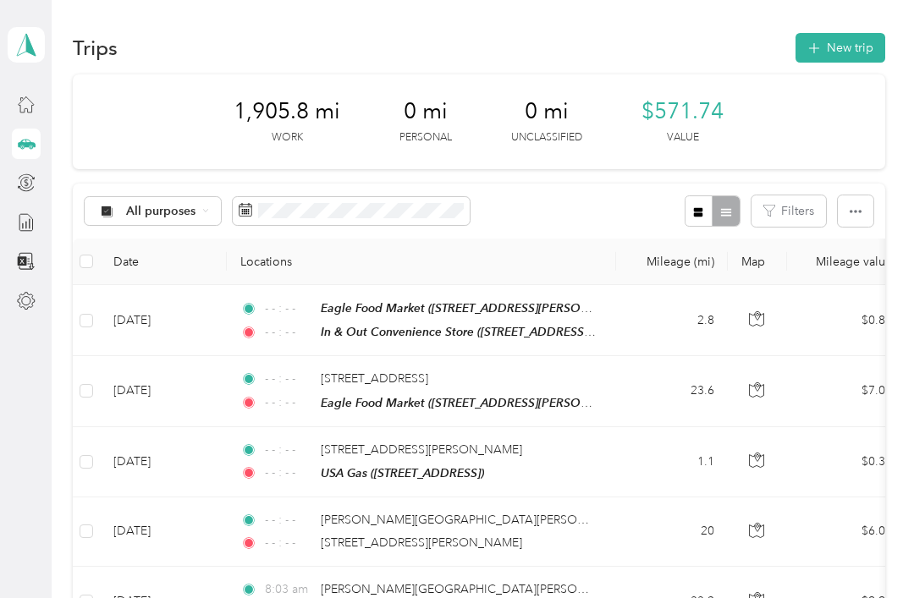
click at [878, 57] on button "New trip" at bounding box center [840, 48] width 90 height 30
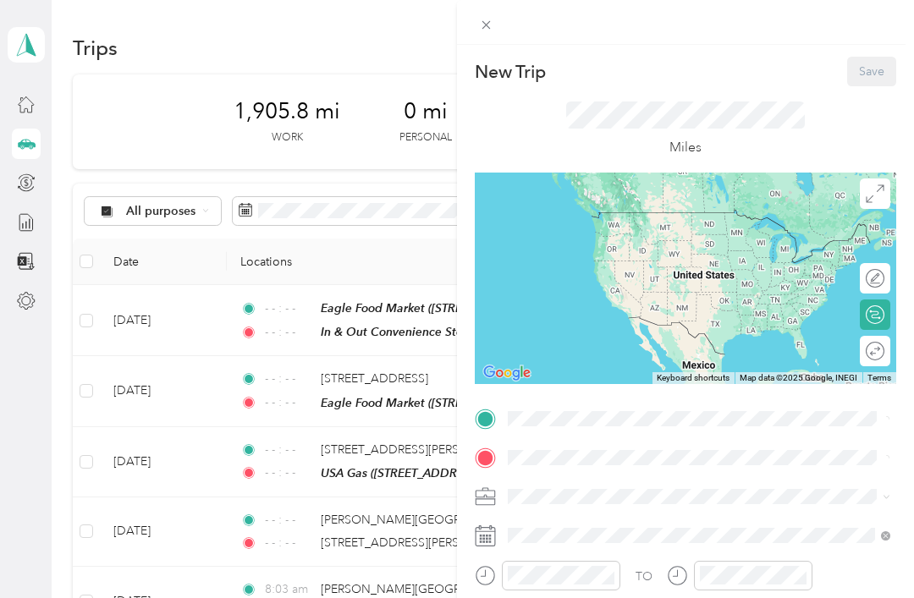
click at [706, 406] on span at bounding box center [699, 418] width 394 height 27
click at [692, 407] on span at bounding box center [699, 418] width 394 height 27
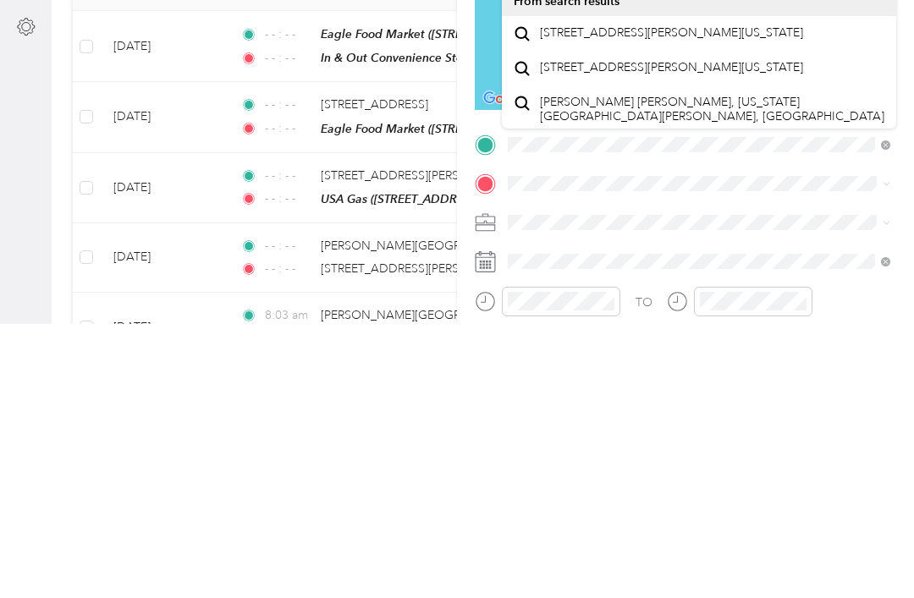
scroll to position [54, 0]
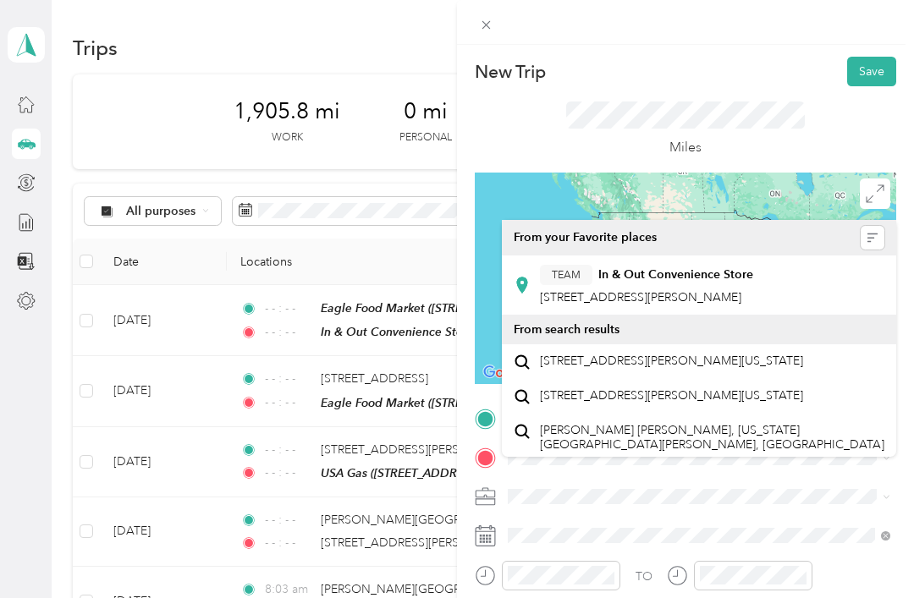
click at [827, 261] on div "TEAM In & Out Convenience Store [STREET_ADDRESS][PERSON_NAME]" at bounding box center [699, 284] width 371 height 47
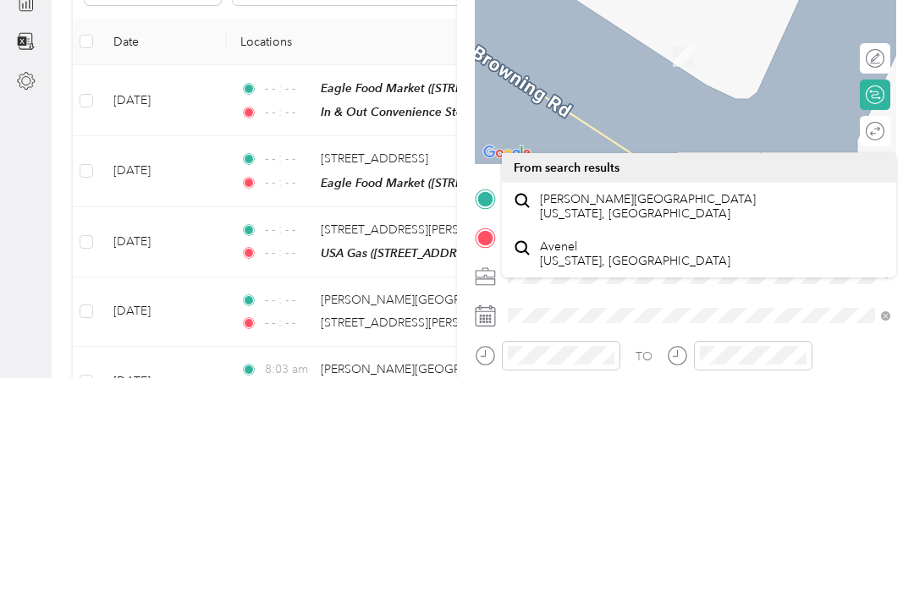
click at [800, 456] on div "Avenel [US_STATE], [GEOGRAPHIC_DATA]" at bounding box center [699, 474] width 371 height 36
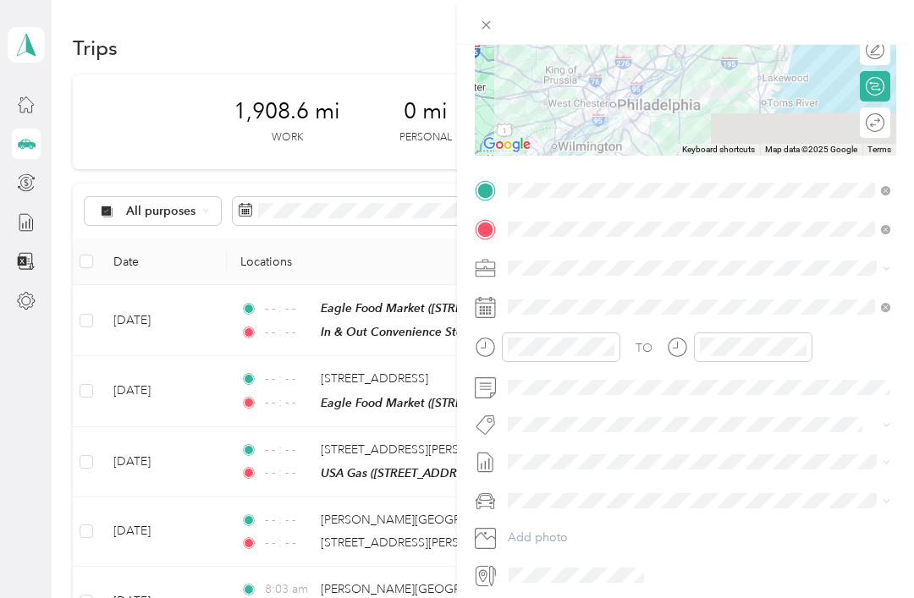
scroll to position [228, 0]
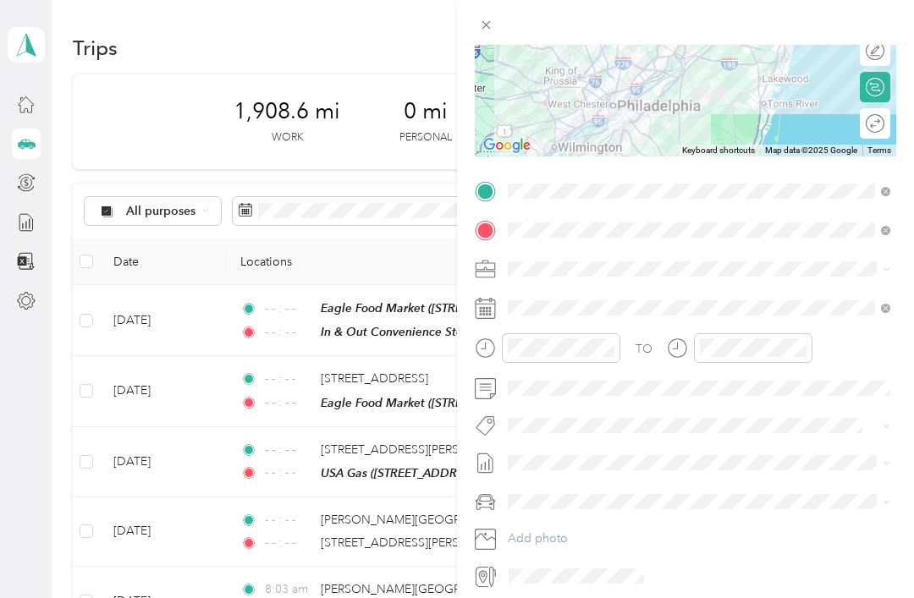
click at [612, 353] on icon "close-circle" at bounding box center [608, 348] width 12 height 12
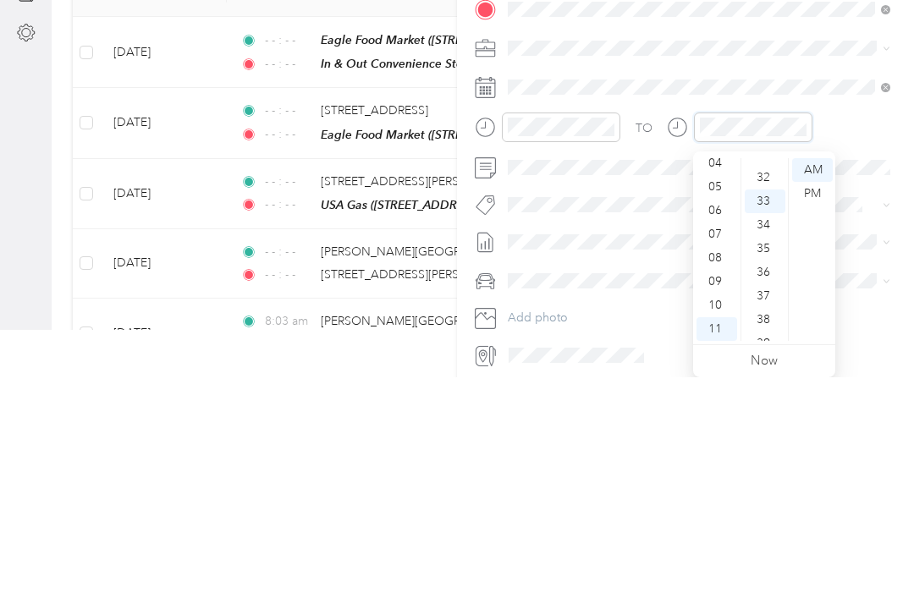
scroll to position [780, 0]
click at [797, 342] on icon "close-circle" at bounding box center [800, 348] width 12 height 12
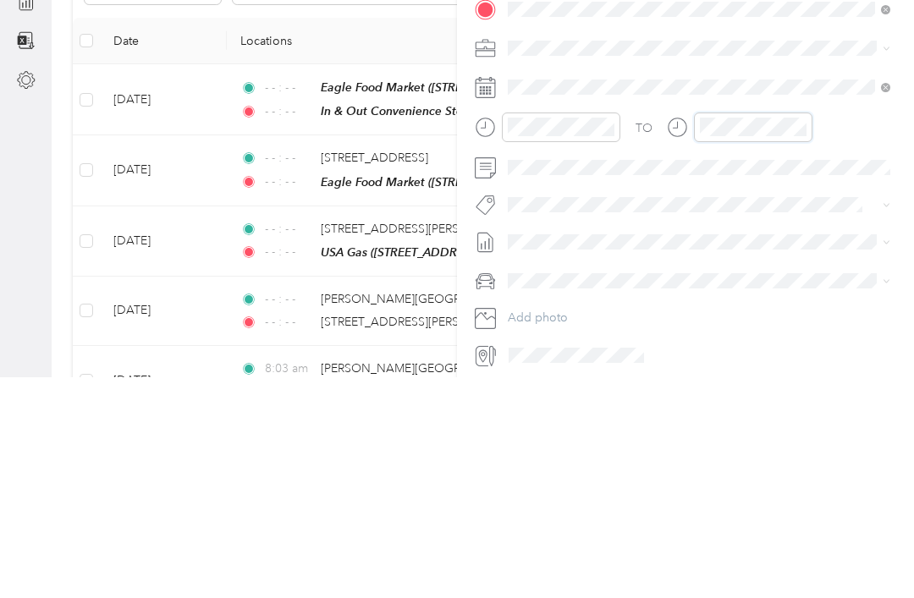
click at [801, 342] on icon "close-circle" at bounding box center [800, 348] width 12 height 12
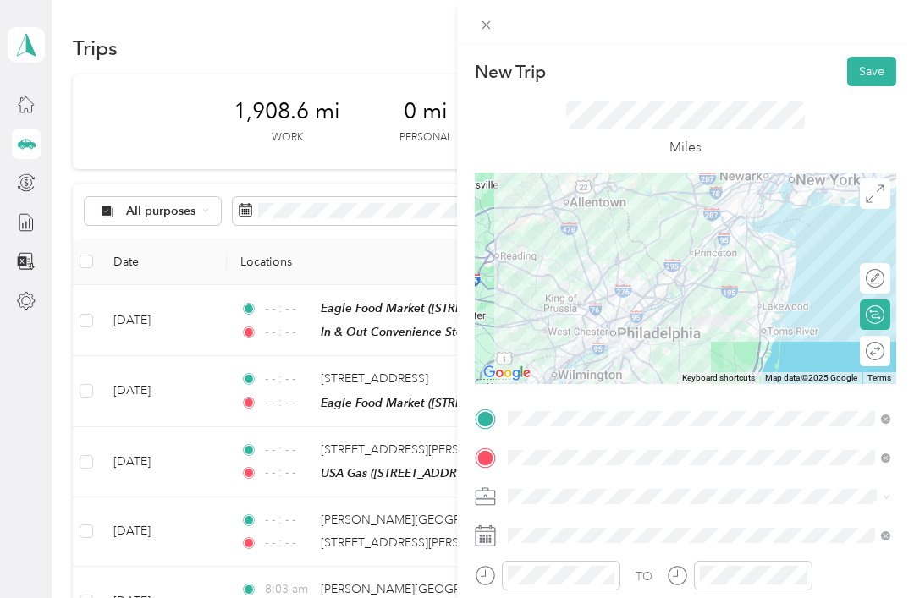
scroll to position [-1, 0]
click at [863, 85] on button "Save" at bounding box center [871, 72] width 49 height 30
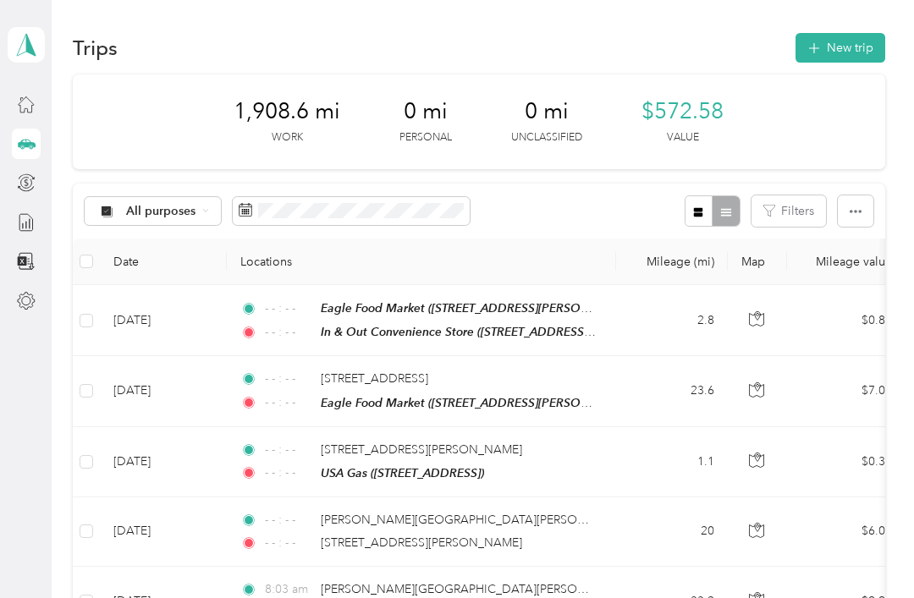
scroll to position [0, 0]
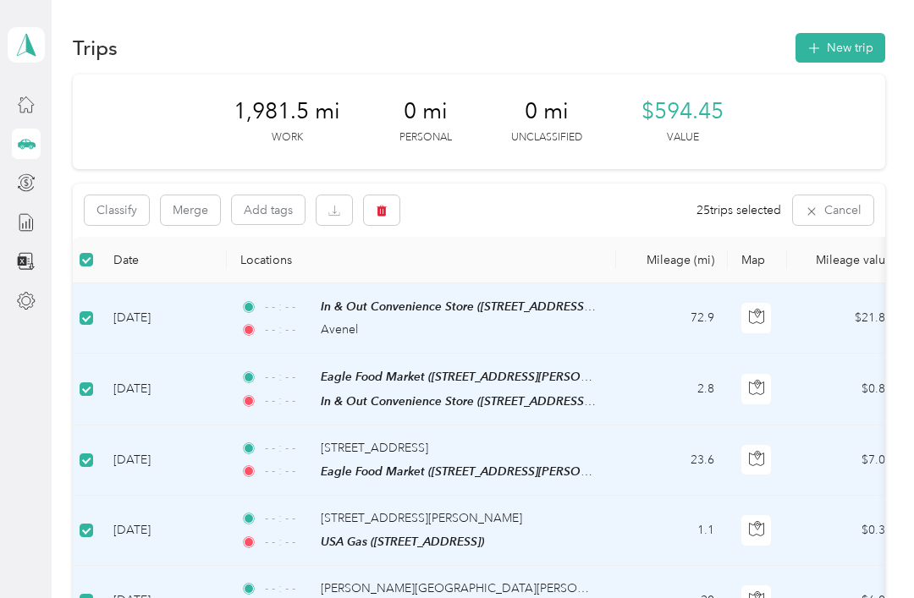
click at [120, 215] on button "Classify" at bounding box center [117, 210] width 64 height 30
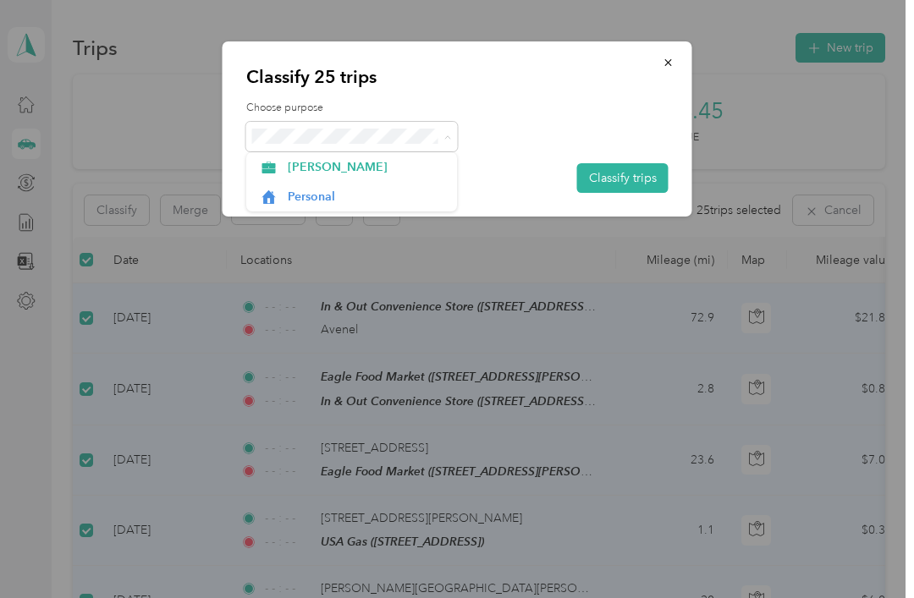
click at [409, 162] on span "[PERSON_NAME]" at bounding box center [366, 167] width 157 height 18
click at [632, 186] on button "Classify trips" at bounding box center [622, 178] width 91 height 30
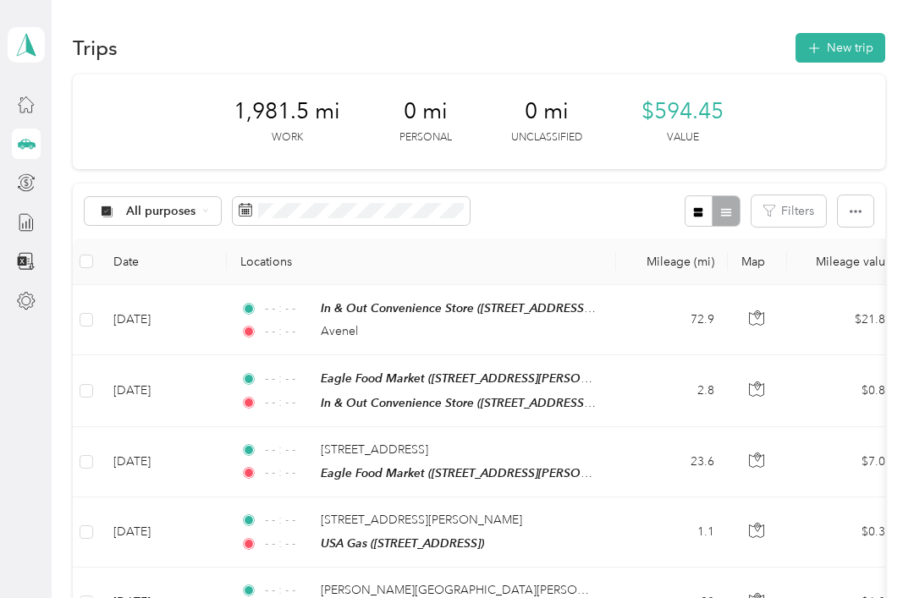
click at [36, 90] on div at bounding box center [26, 104] width 29 height 30
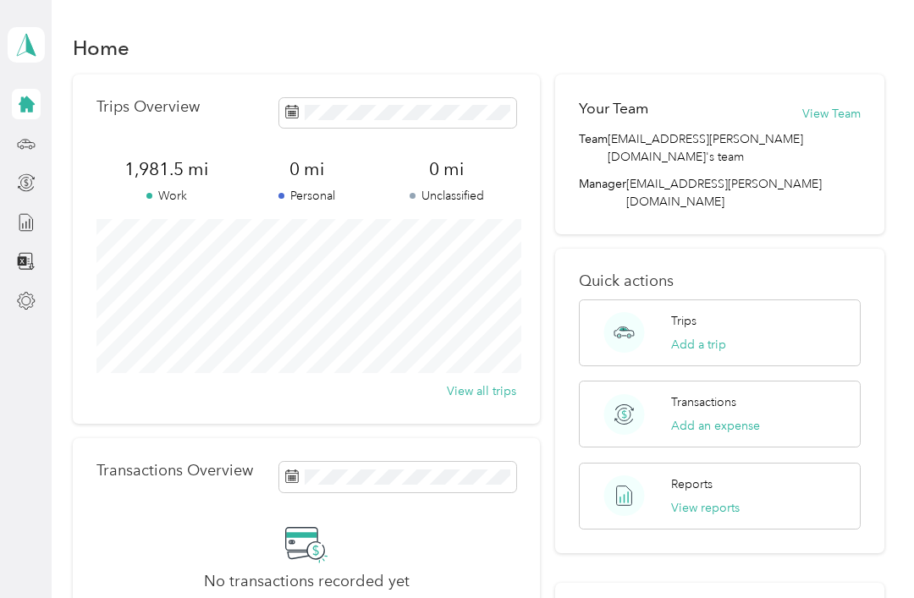
click at [715, 475] on div "Reports View reports" at bounding box center [705, 495] width 69 height 41
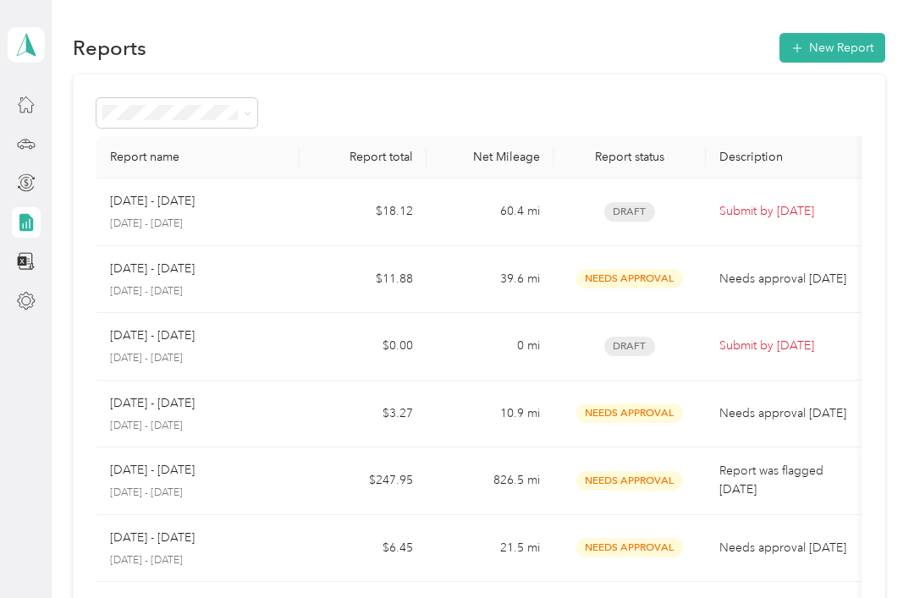
click at [823, 71] on section "Reports New Report Report name Report total Net Mileage Report status Descripti…" at bounding box center [479, 476] width 812 height 893
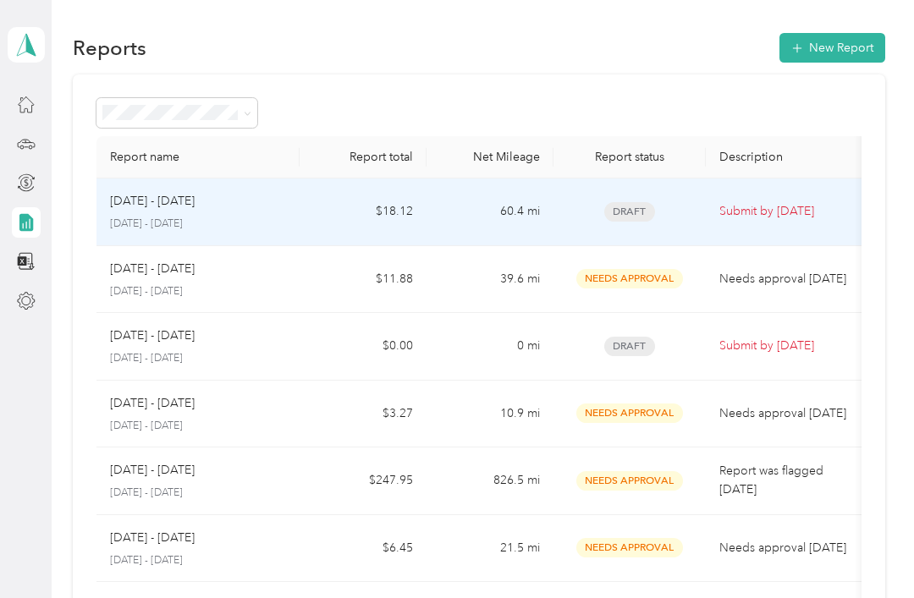
click at [701, 217] on td "Draft" at bounding box center [629, 213] width 152 height 68
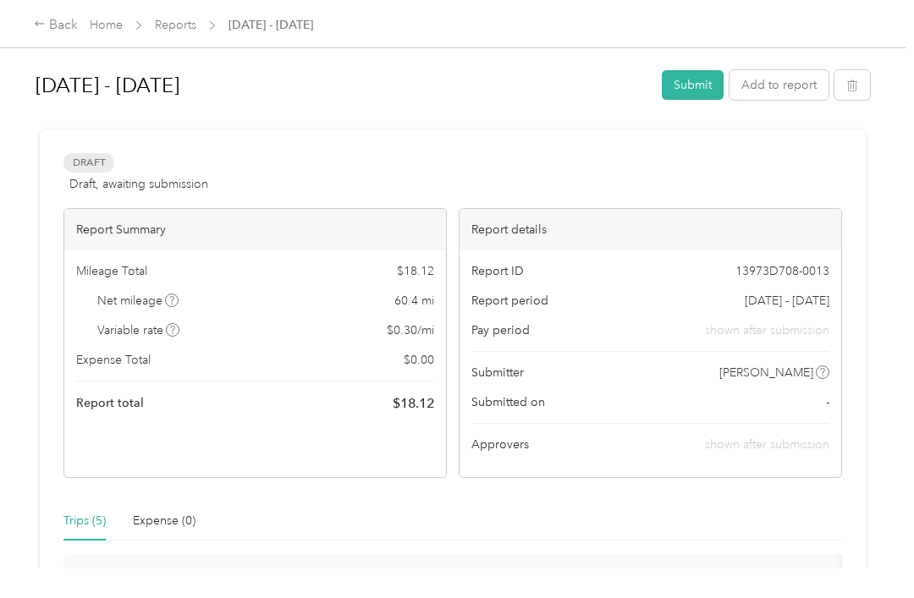
click at [791, 90] on button "Add to report" at bounding box center [778, 85] width 99 height 30
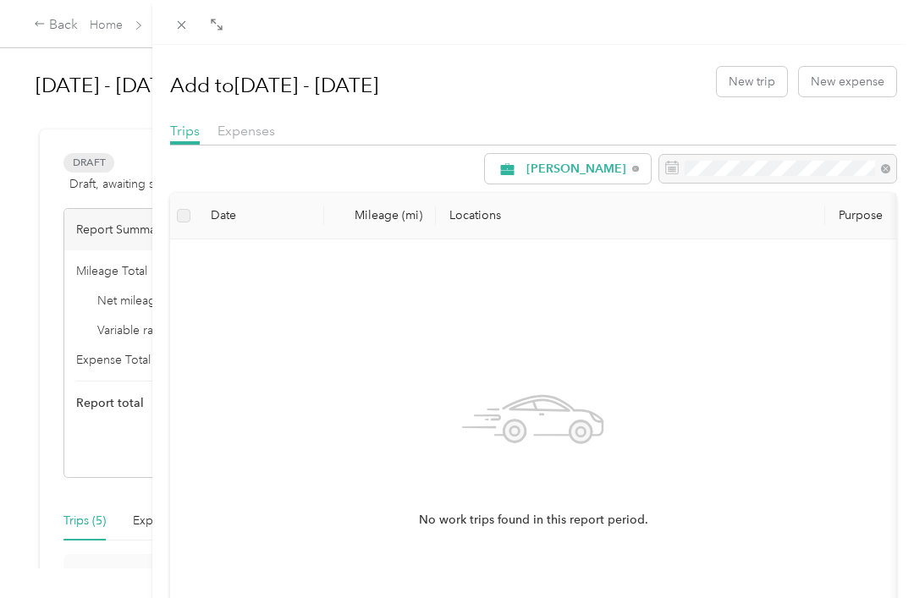
click at [756, 85] on button "New trip" at bounding box center [752, 82] width 70 height 30
